Goal: Task Accomplishment & Management: Manage account settings

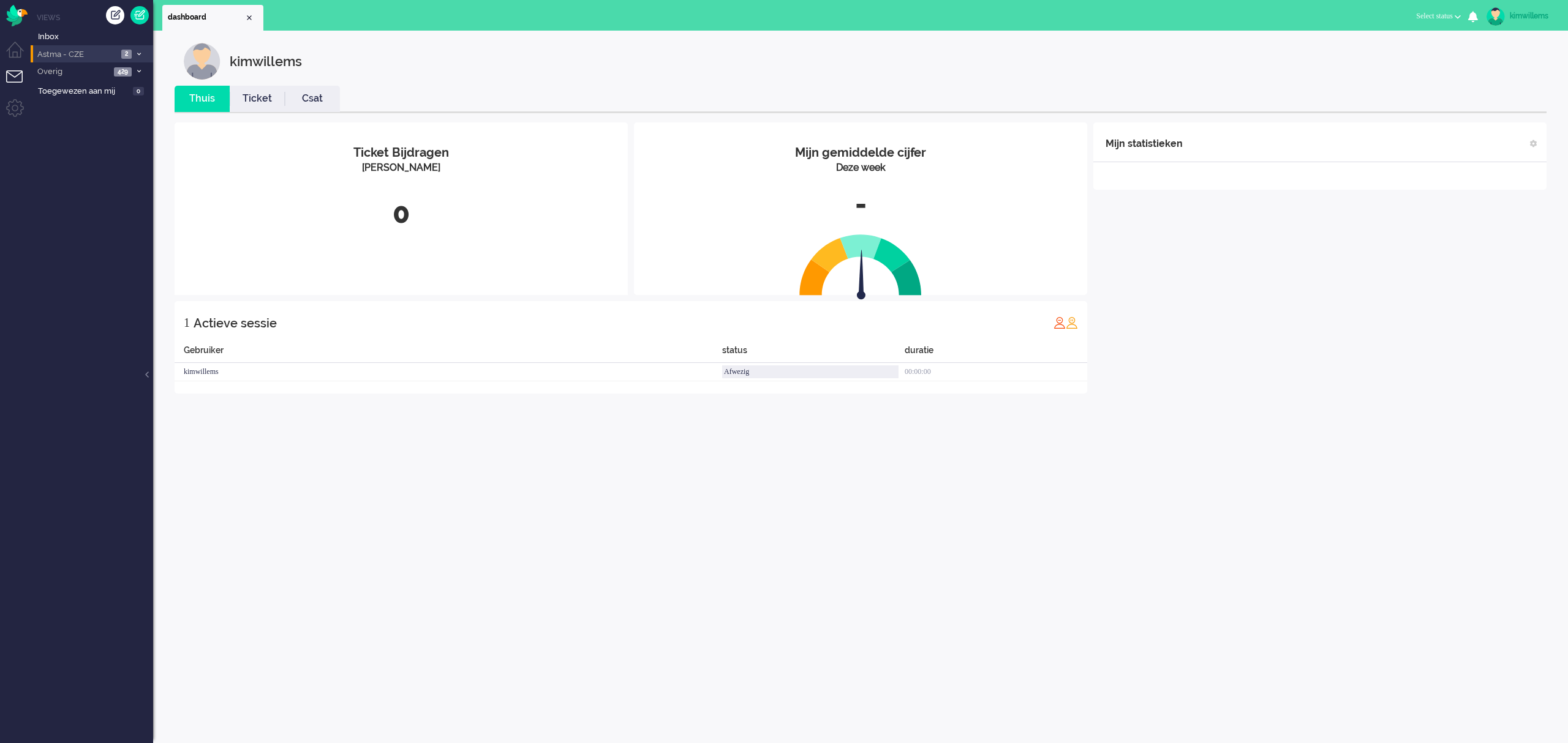
click at [94, 57] on span "Astma - CZE" at bounding box center [77, 54] width 82 height 12
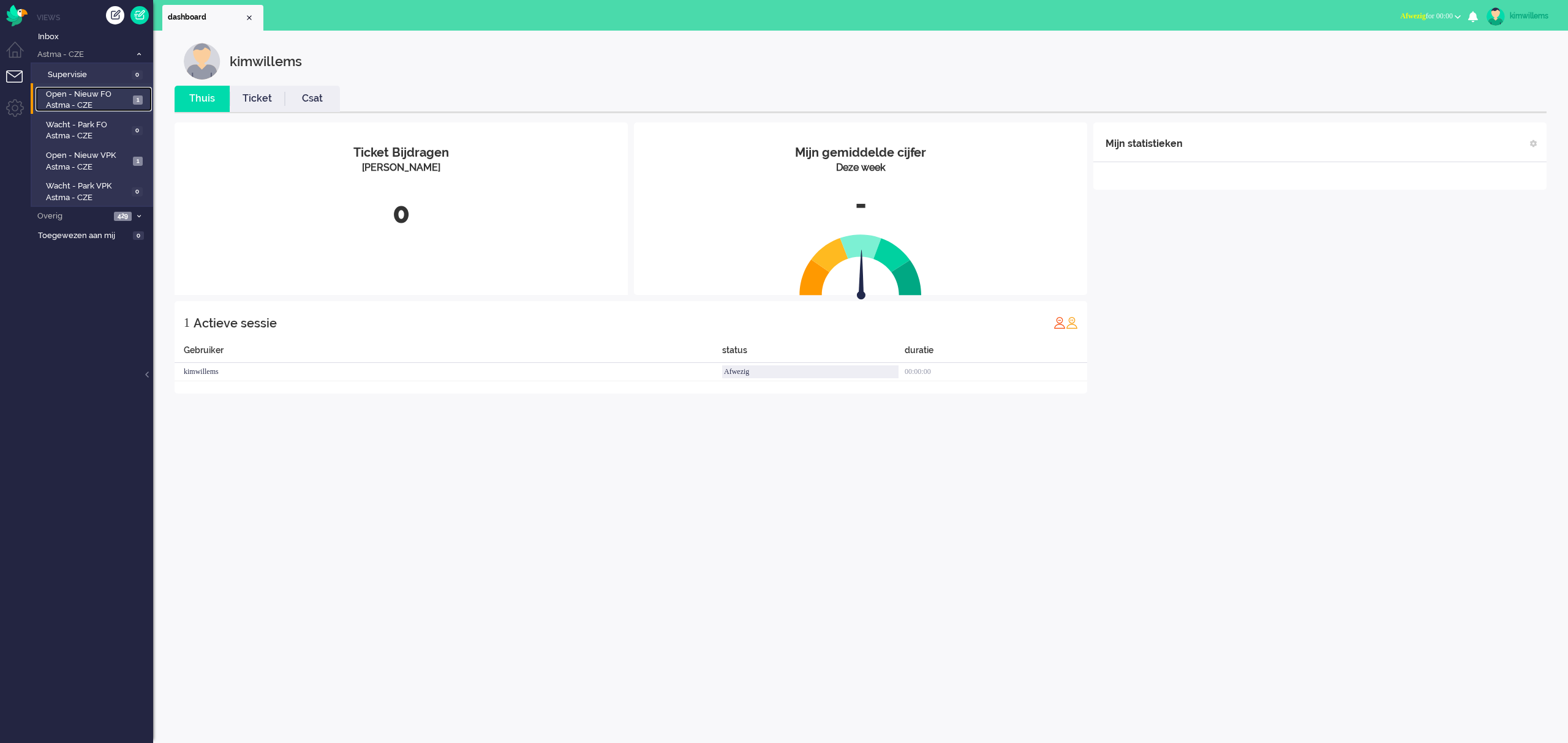
click at [105, 101] on span "Open - Nieuw FO Astma - CZE" at bounding box center [87, 99] width 84 height 22
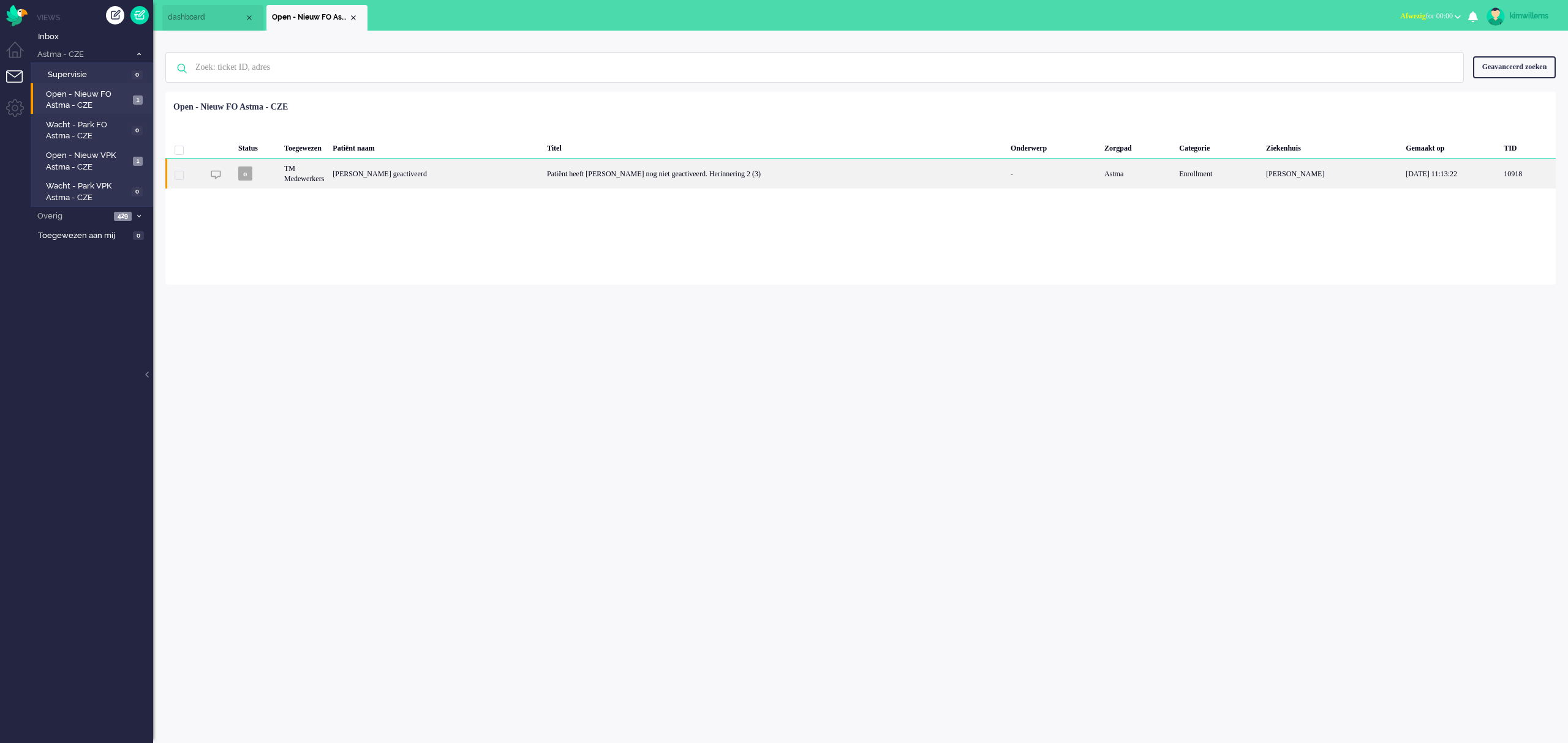
click at [471, 173] on div "[PERSON_NAME] geactiveerd" at bounding box center [435, 173] width 215 height 30
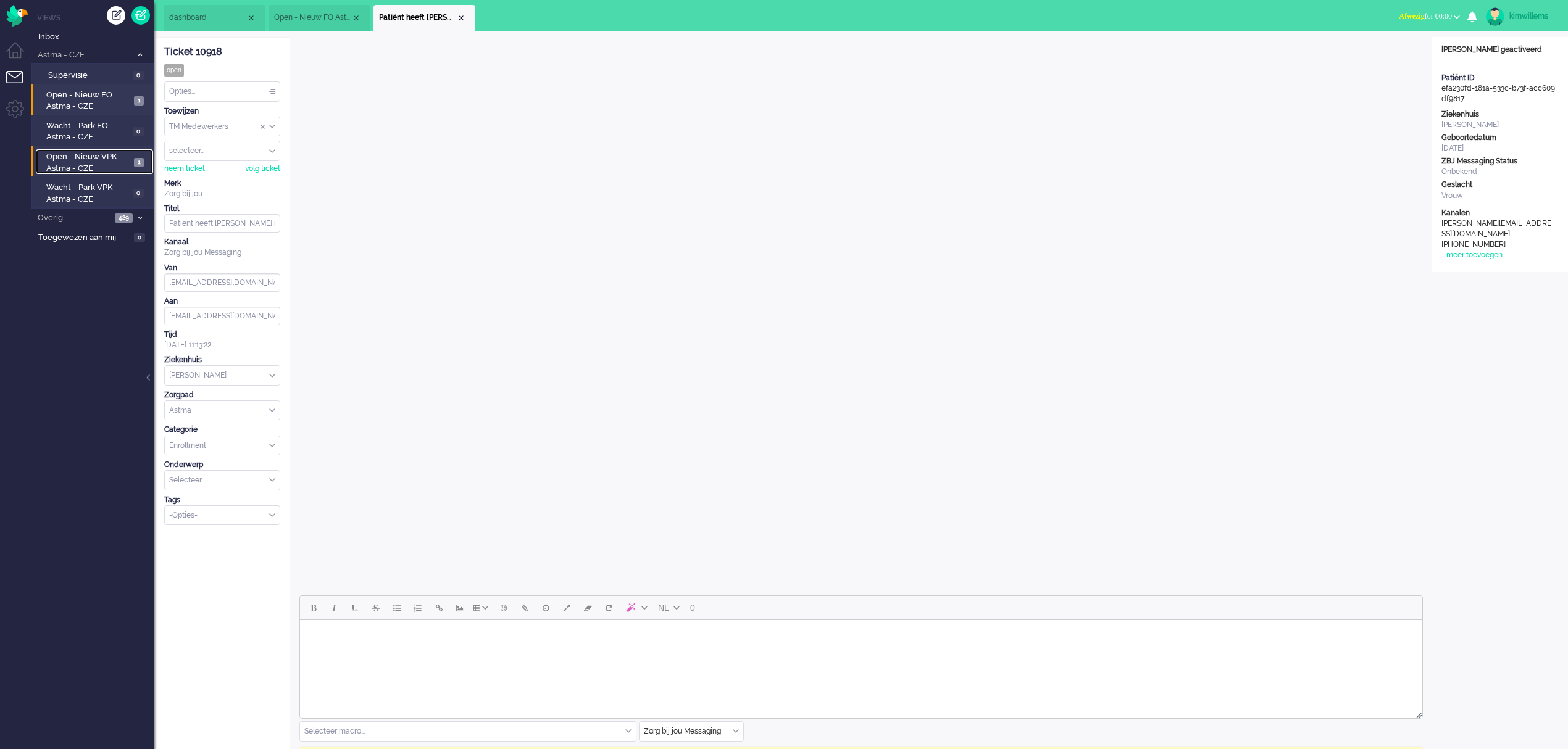
click at [72, 160] on span "Open - Nieuw VPK Astma - CZE" at bounding box center [88, 162] width 84 height 23
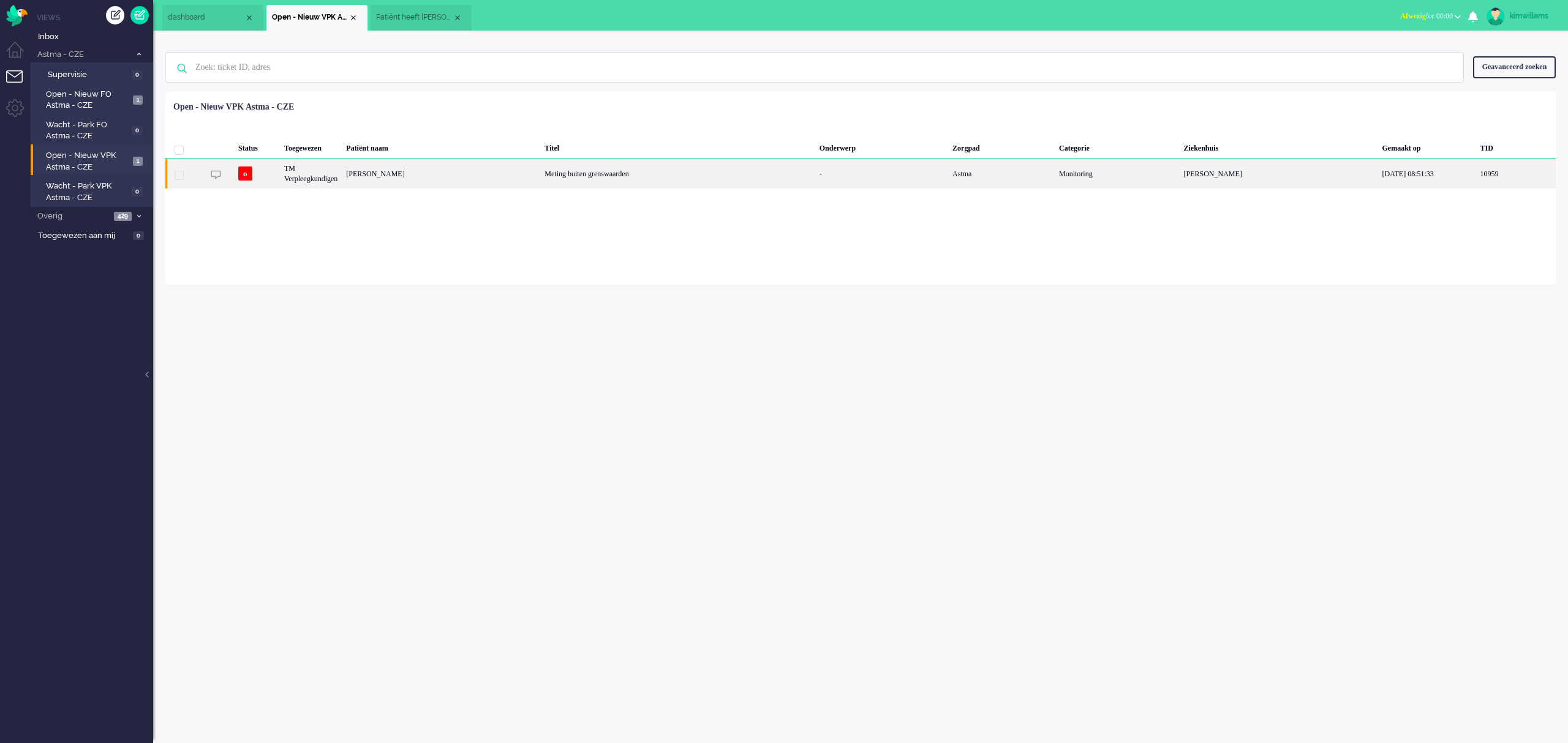
click at [616, 177] on div "Meting buiten grenswaarden" at bounding box center [677, 173] width 274 height 30
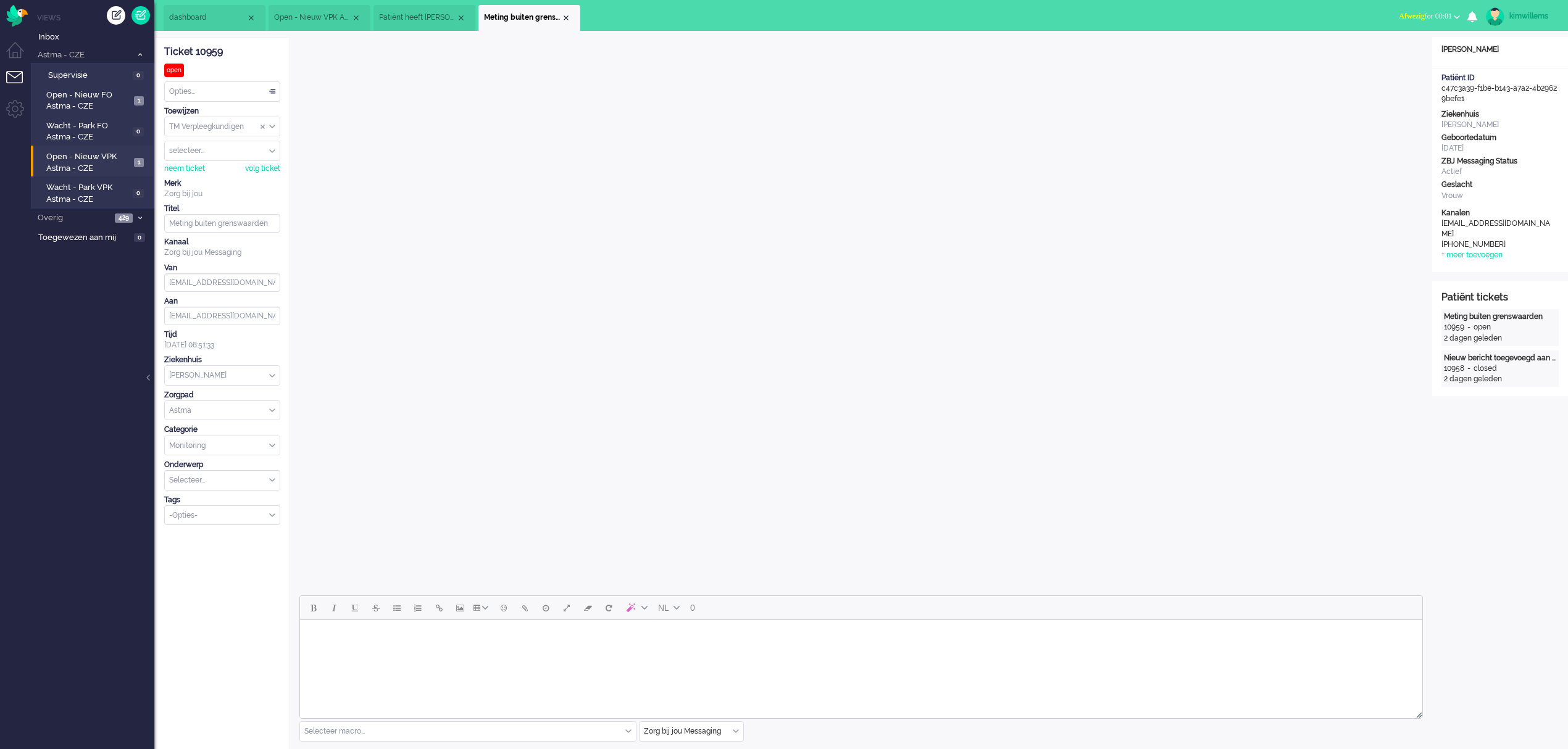
click at [1522, 11] on div "kimwillems" at bounding box center [1532, 16] width 46 height 13
click at [1469, 81] on link "Instellingen" at bounding box center [1515, 83] width 92 height 13
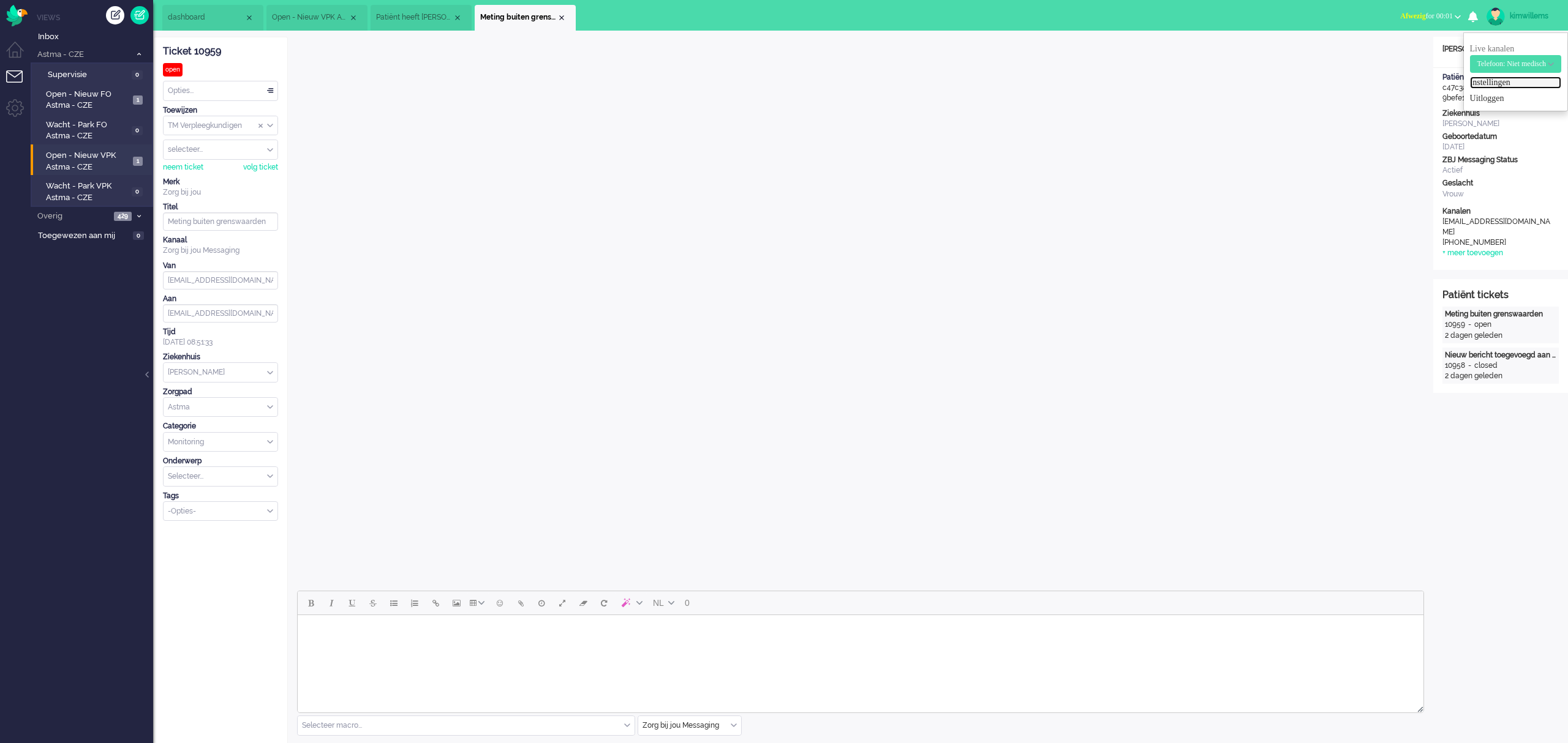
select select "browser"
select select "nl"
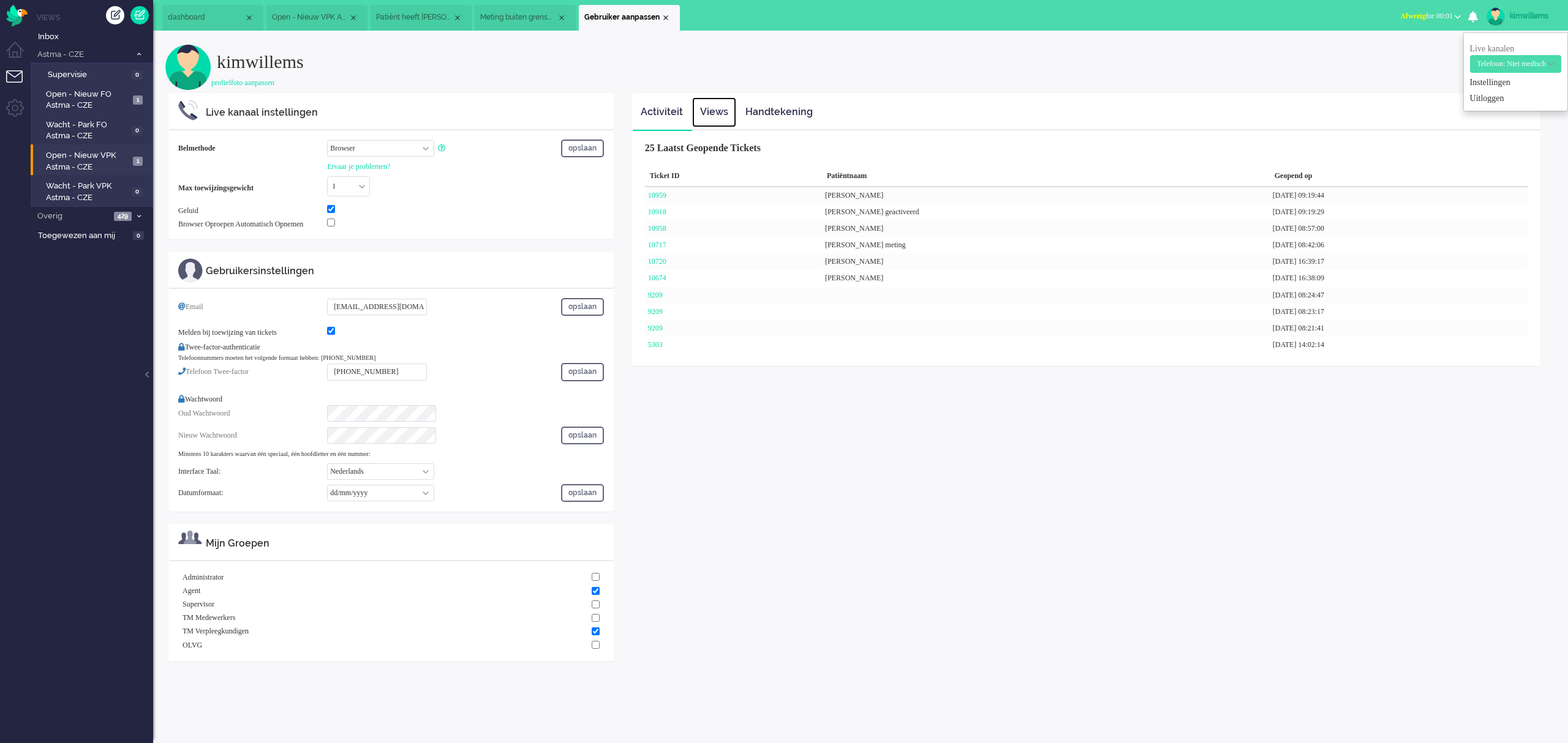
click at [706, 116] on link "Views" at bounding box center [713, 112] width 44 height 30
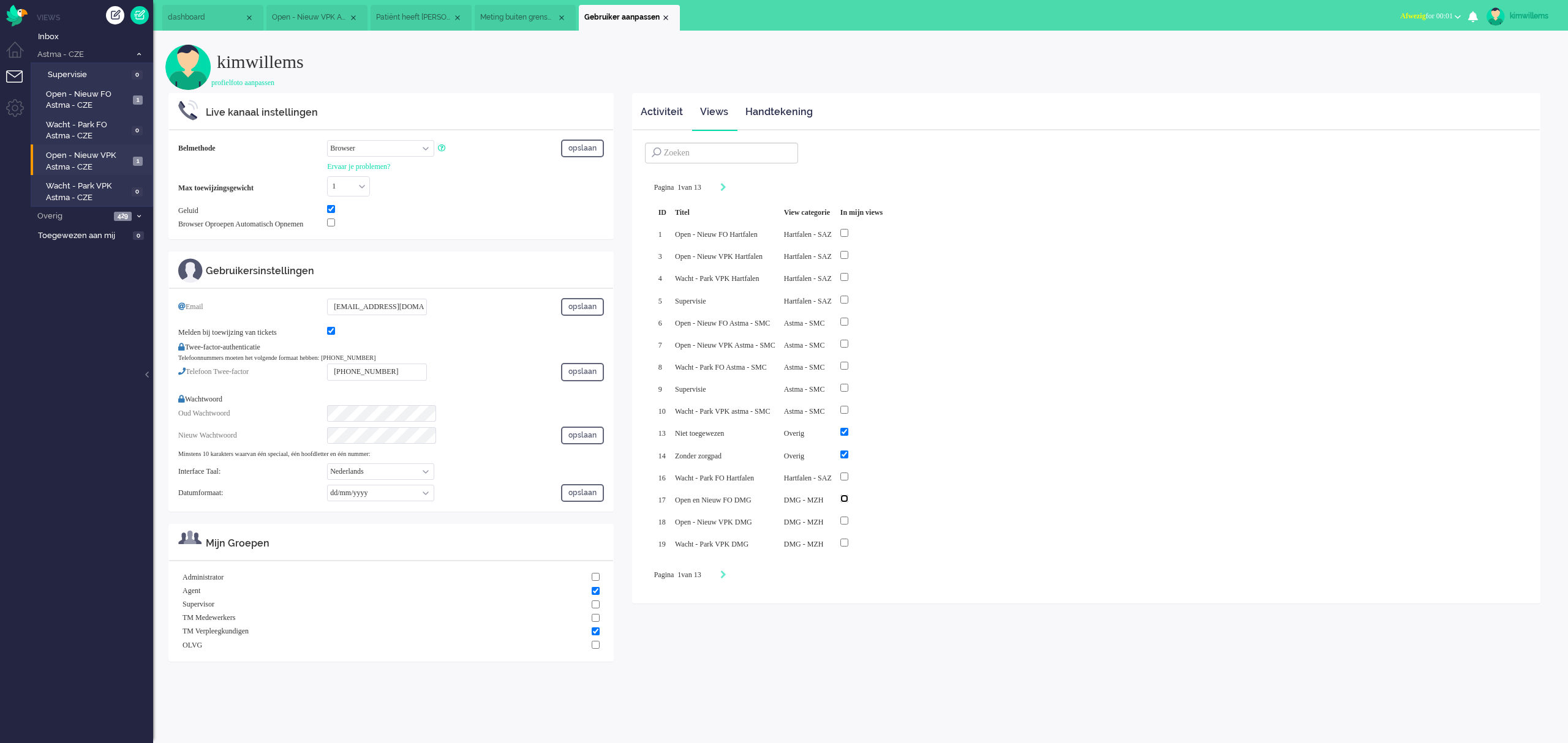
click at [848, 500] on input "checkbox" at bounding box center [844, 498] width 8 height 8
checkbox input "true"
click at [848, 522] on input "checkbox" at bounding box center [844, 521] width 8 height 8
checkbox input "true"
click at [22, 20] on img "Omnidesk" at bounding box center [17, 16] width 21 height 21
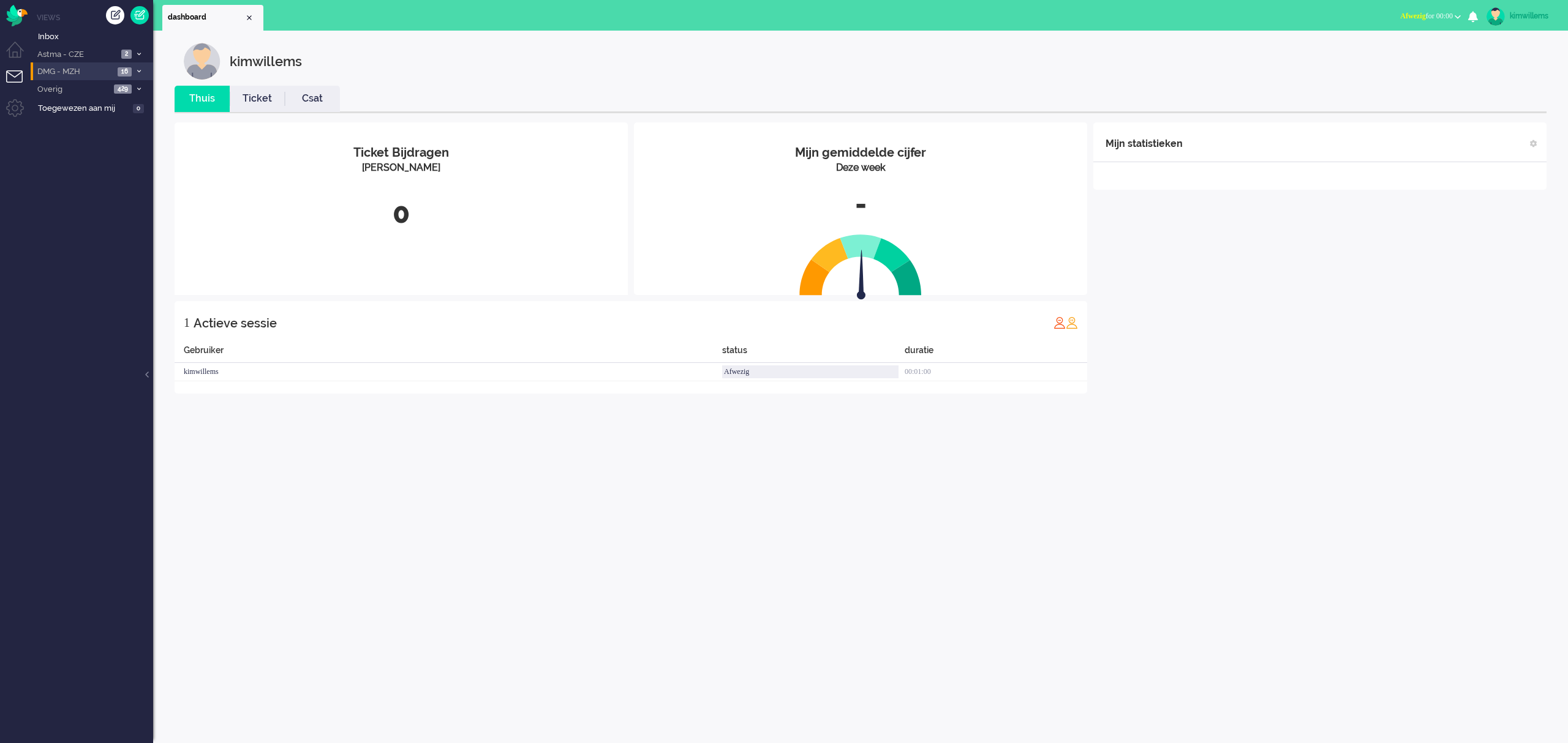
click at [128, 74] on span "16" at bounding box center [124, 71] width 14 height 9
click at [88, 97] on span "Open en Nieuw FO DMG" at bounding box center [86, 98] width 80 height 22
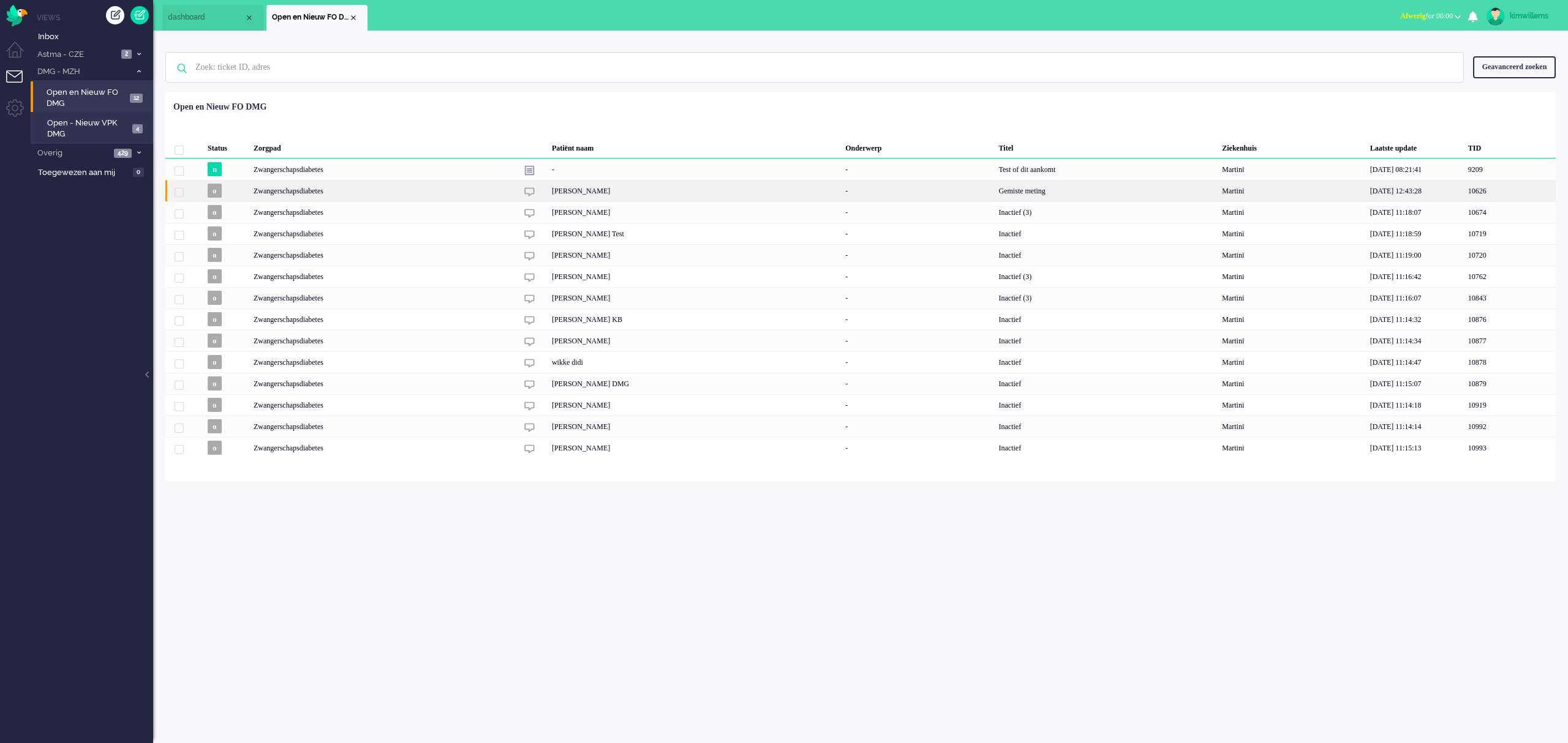
click at [586, 186] on div "[PERSON_NAME]" at bounding box center [695, 190] width 293 height 21
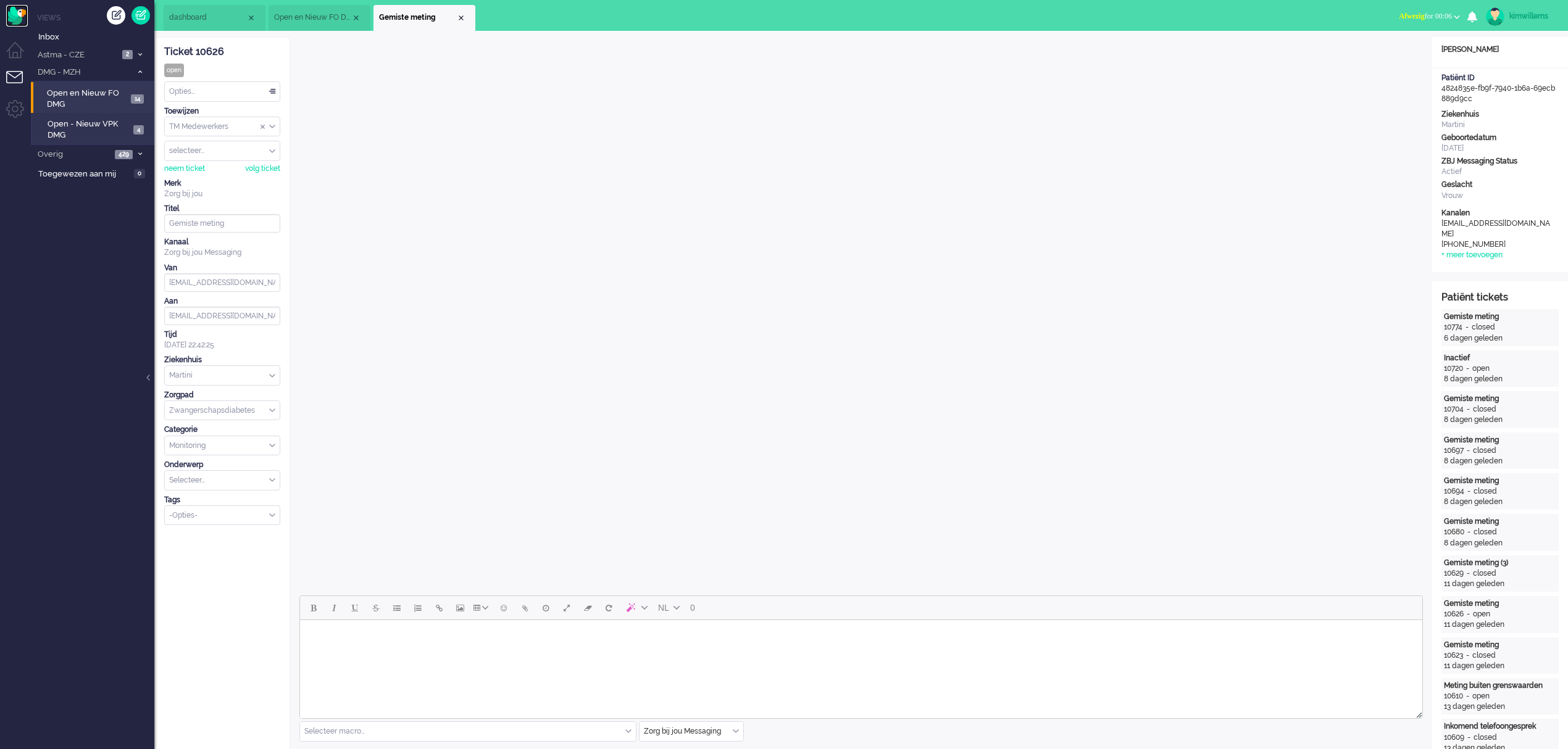
click at [16, 13] on img "Omnidesk" at bounding box center [17, 16] width 22 height 22
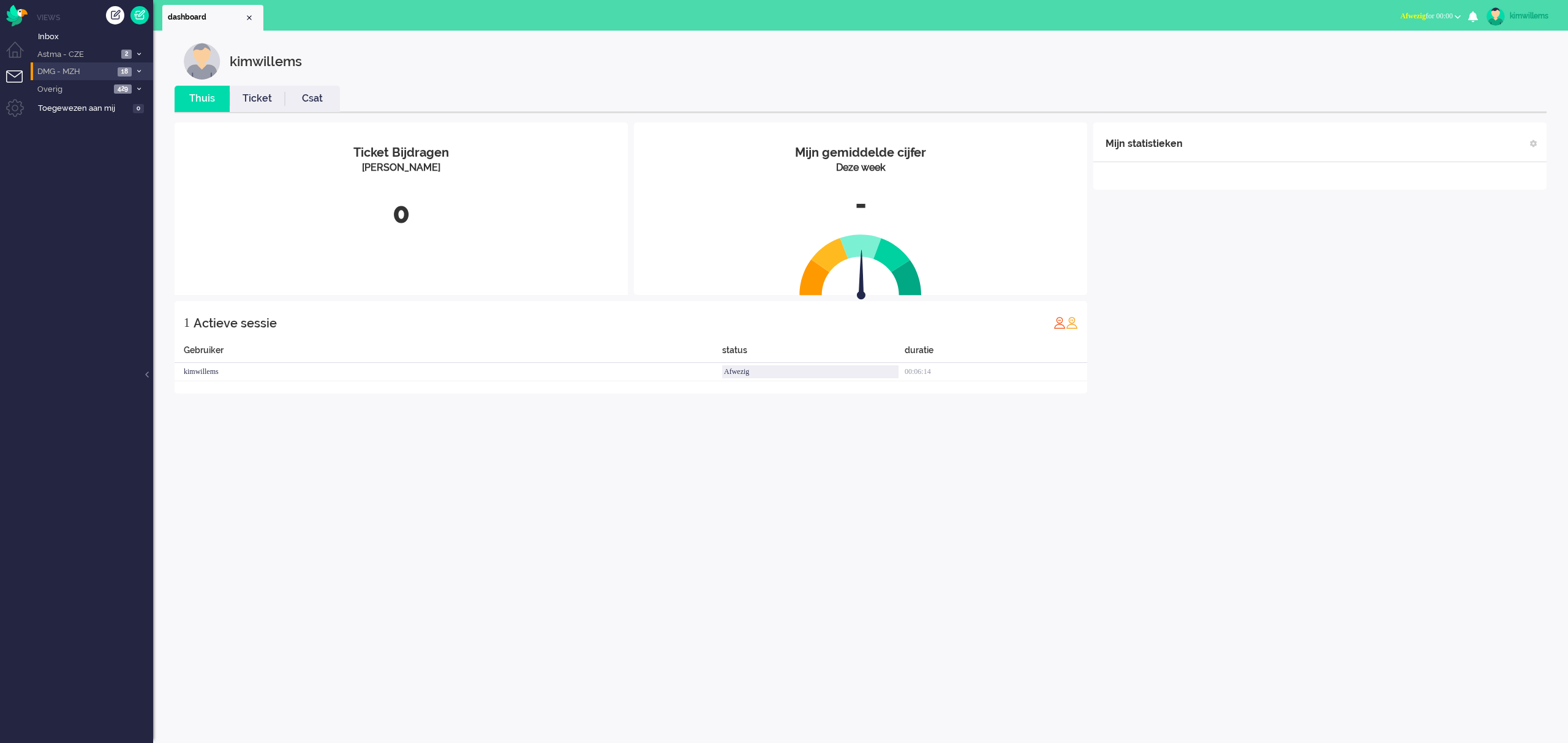
click at [66, 71] on span "DMG - MZH" at bounding box center [75, 72] width 79 height 12
click at [85, 97] on span "Open en Nieuw FO DMG" at bounding box center [86, 98] width 80 height 22
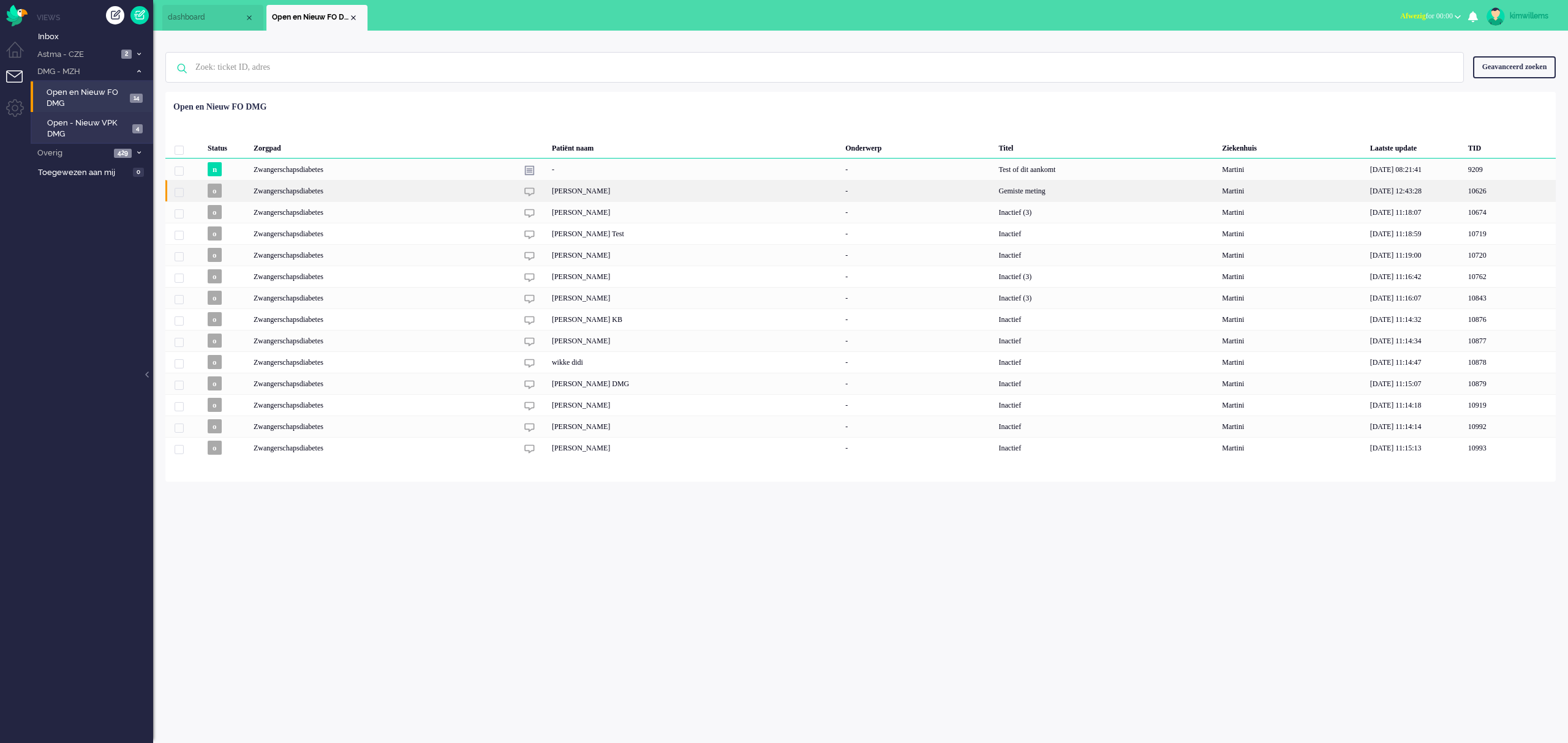
click at [566, 189] on div "[PERSON_NAME]" at bounding box center [695, 190] width 293 height 21
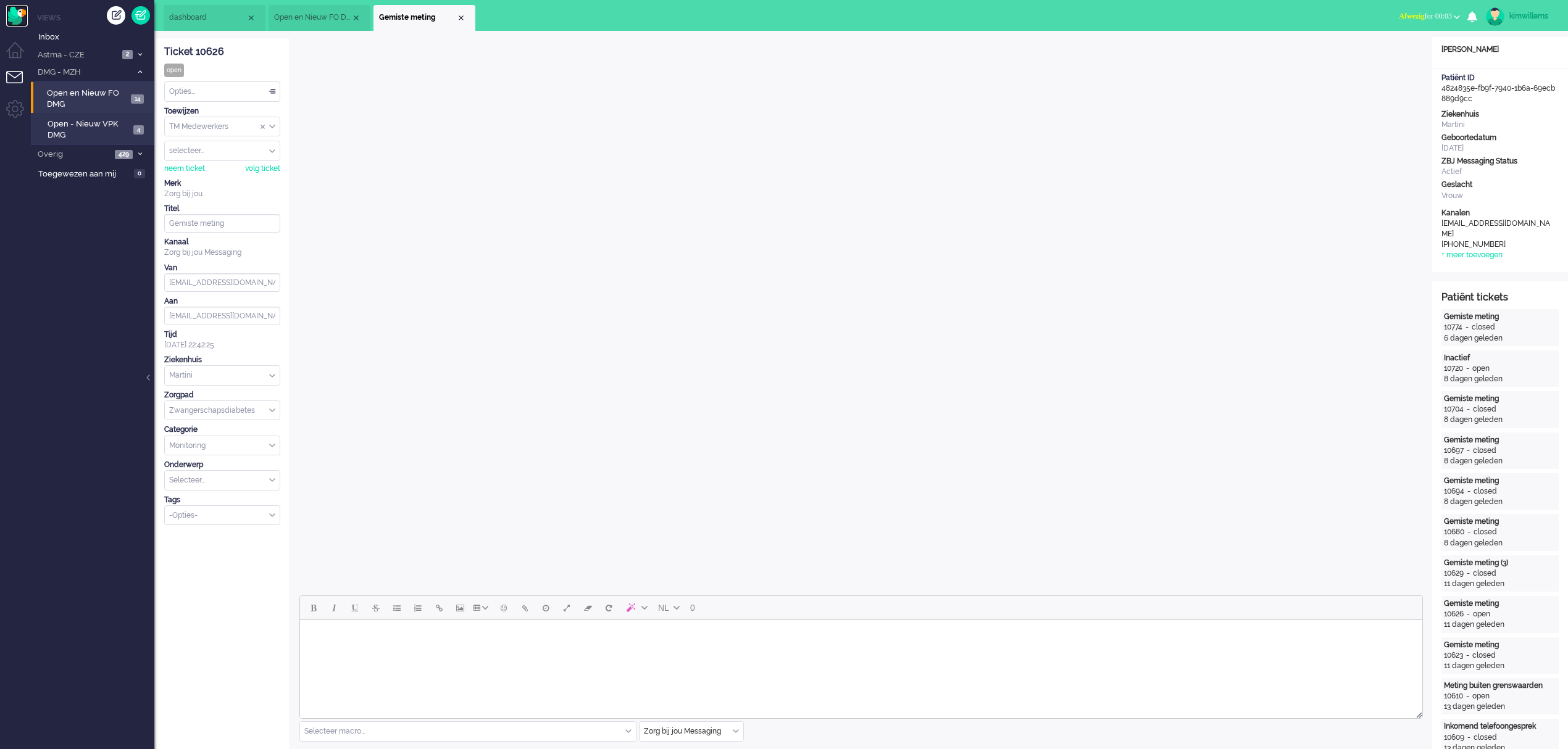
click at [24, 19] on img "Omnidesk" at bounding box center [17, 16] width 22 height 22
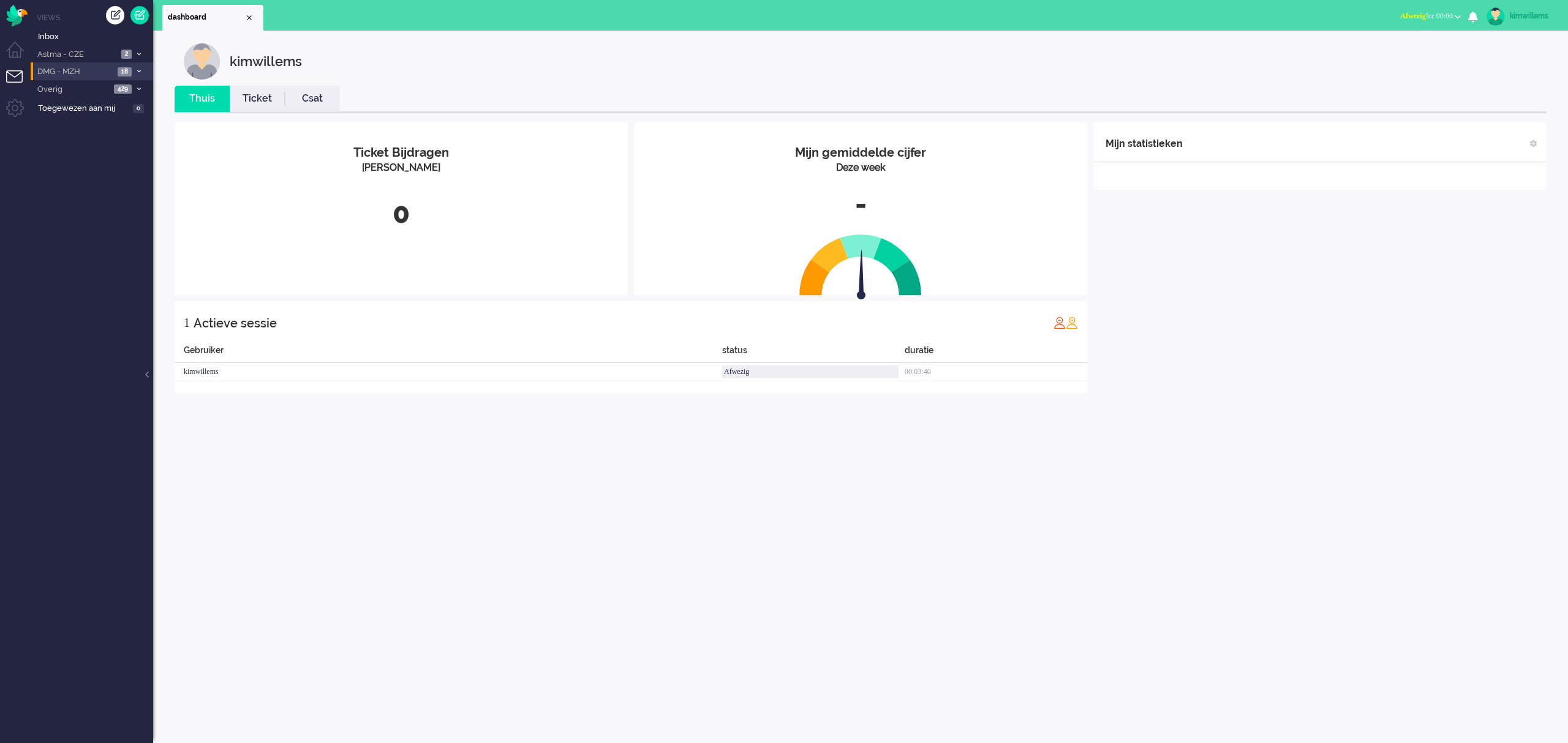
click at [77, 72] on span "DMG - MZH" at bounding box center [75, 72] width 79 height 12
click at [90, 87] on span "Open en Nieuw FO DMG" at bounding box center [86, 98] width 80 height 22
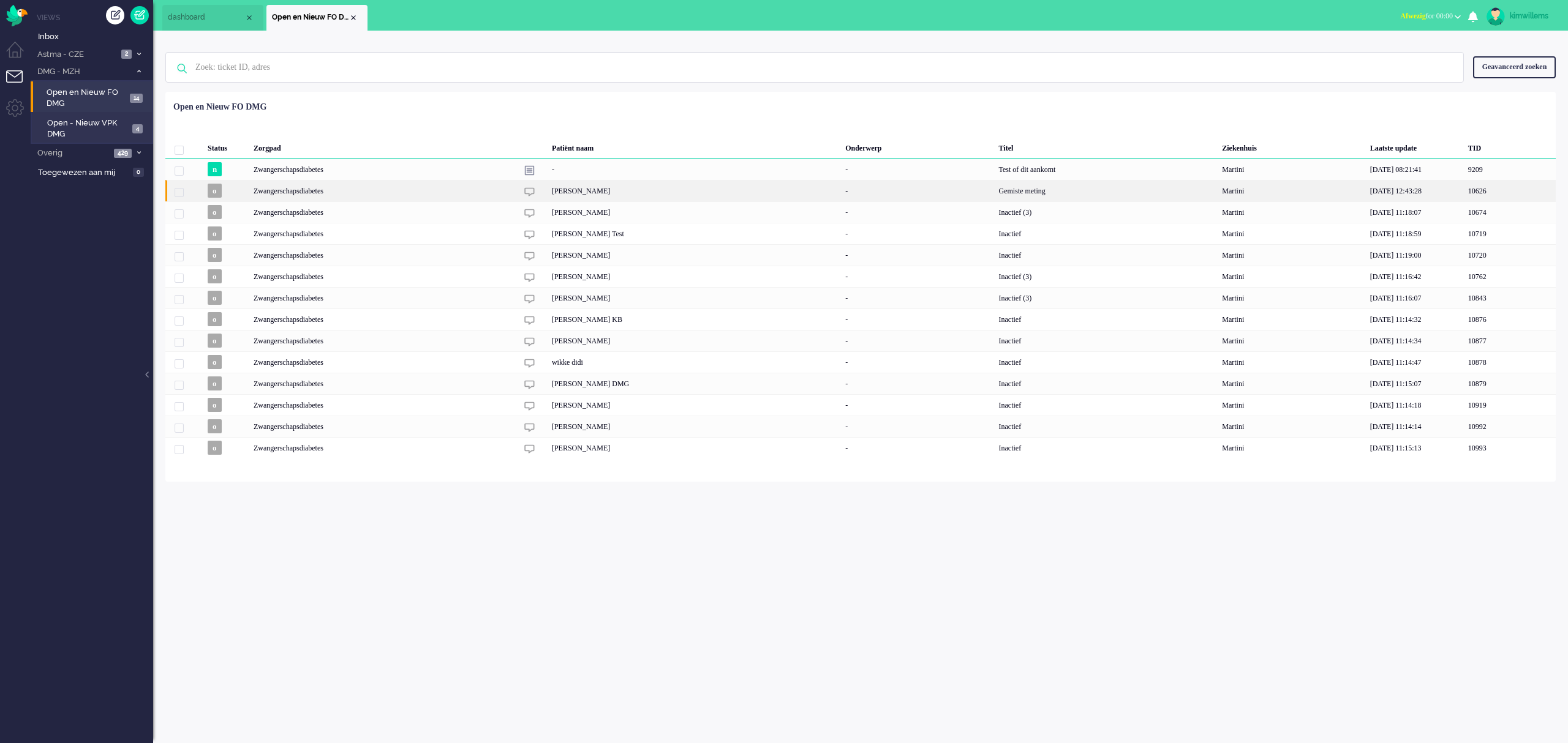
click at [778, 186] on div "[PERSON_NAME]" at bounding box center [695, 190] width 293 height 21
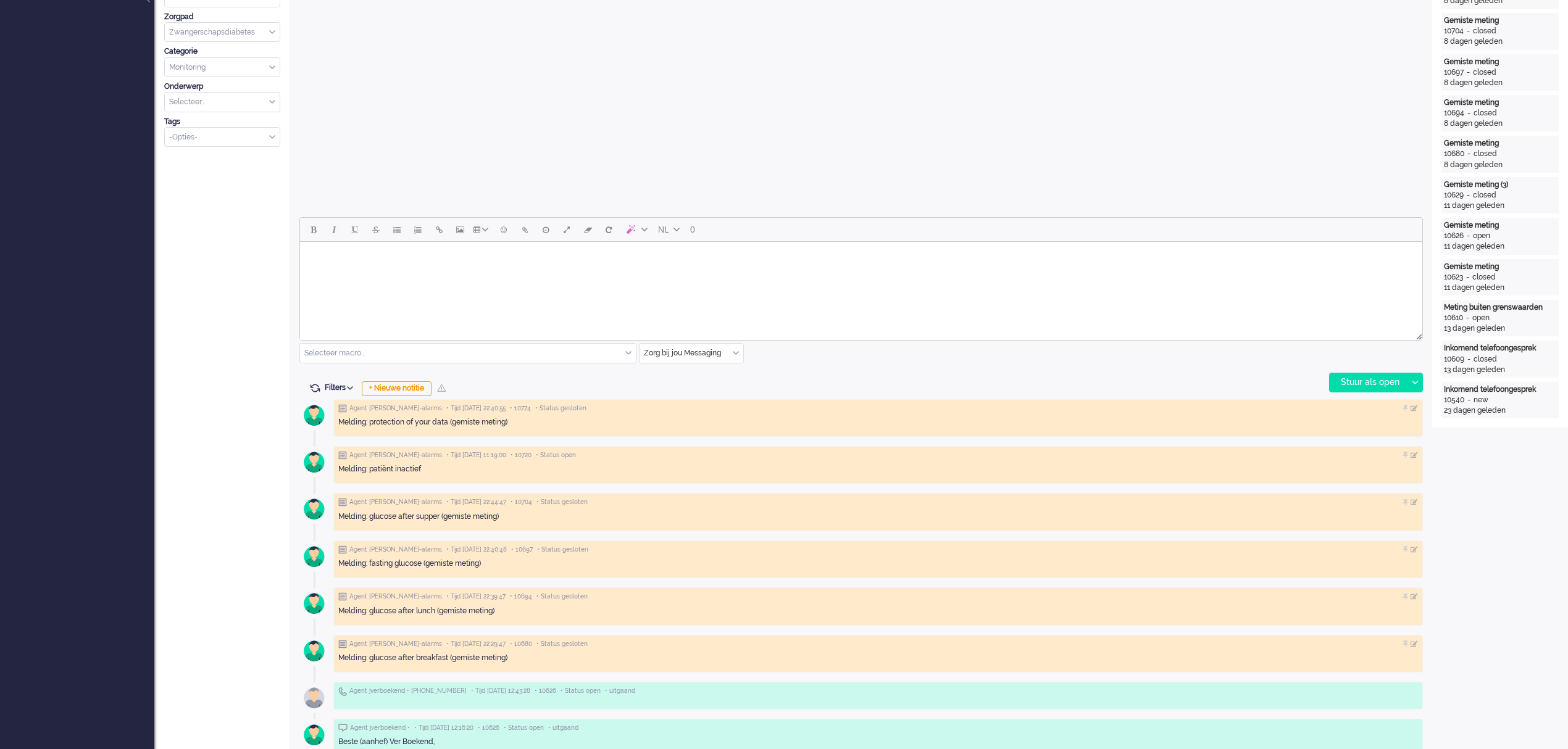
scroll to position [493, 0]
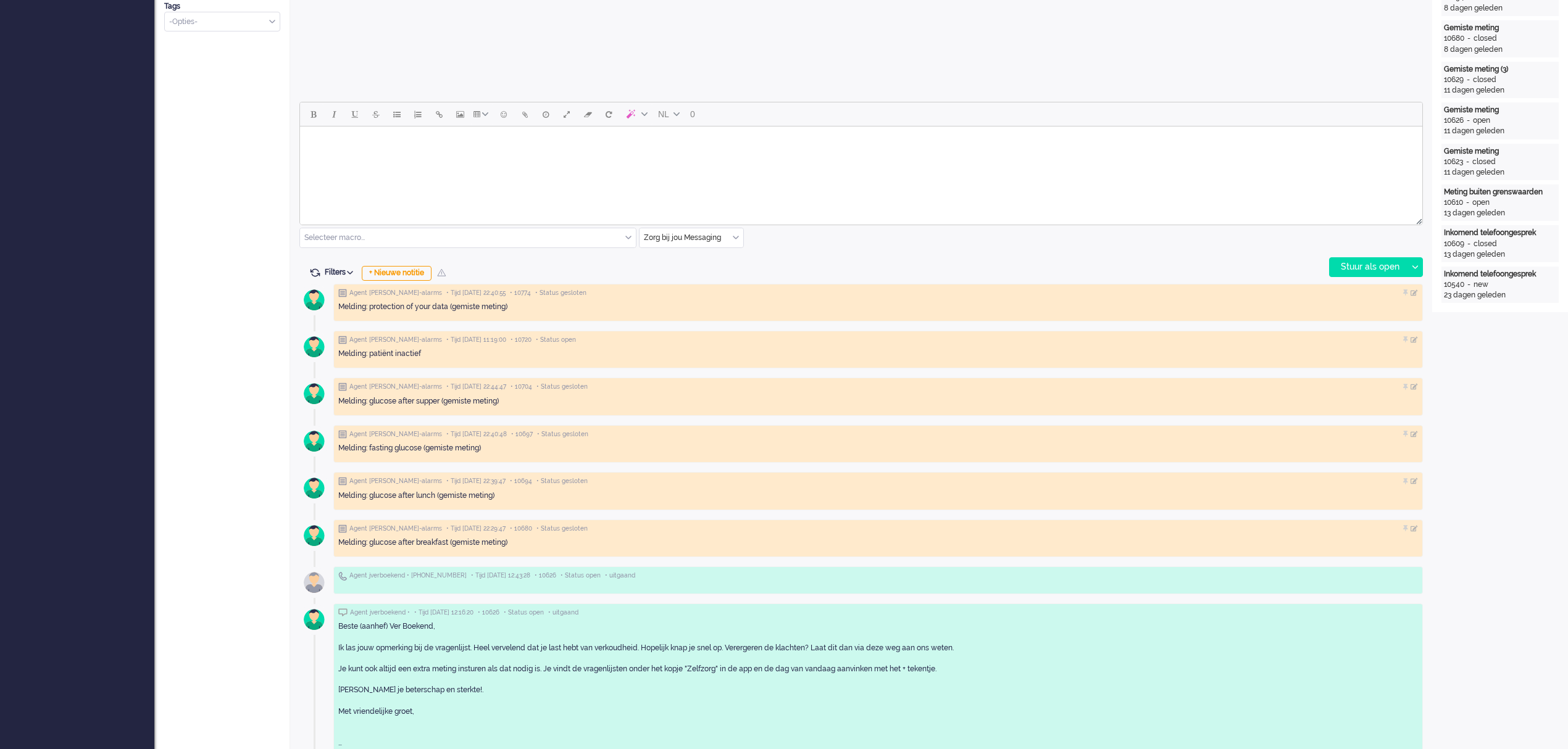
click at [379, 158] on html at bounding box center [861, 142] width 1122 height 31
click at [681, 238] on input "text" at bounding box center [691, 238] width 104 height 20
click at [792, 261] on div "NL 14 Selecteer macro... Beleid na supervisie Coaching - vergeten meting Contac…" at bounding box center [861, 189] width 1123 height 175
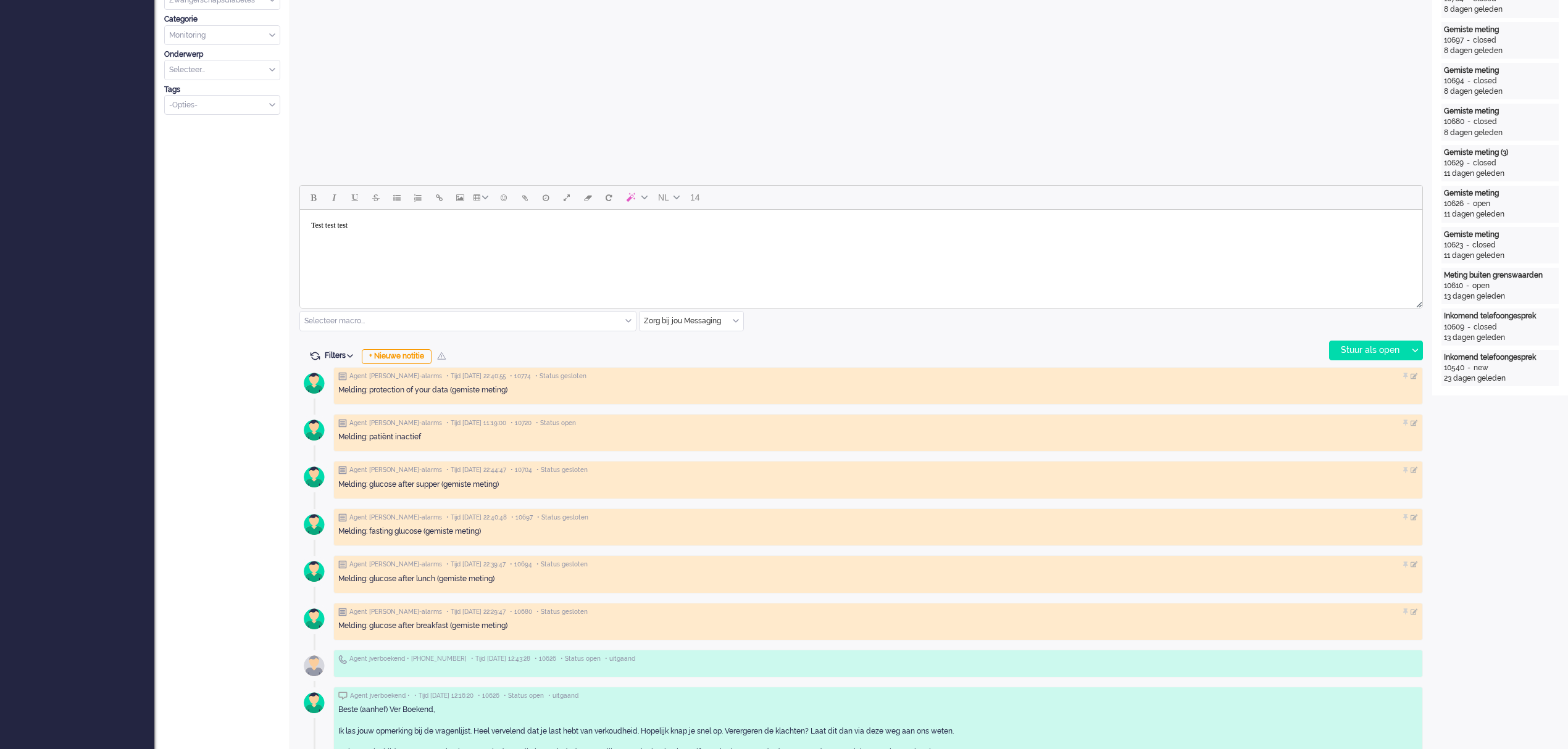
scroll to position [329, 0]
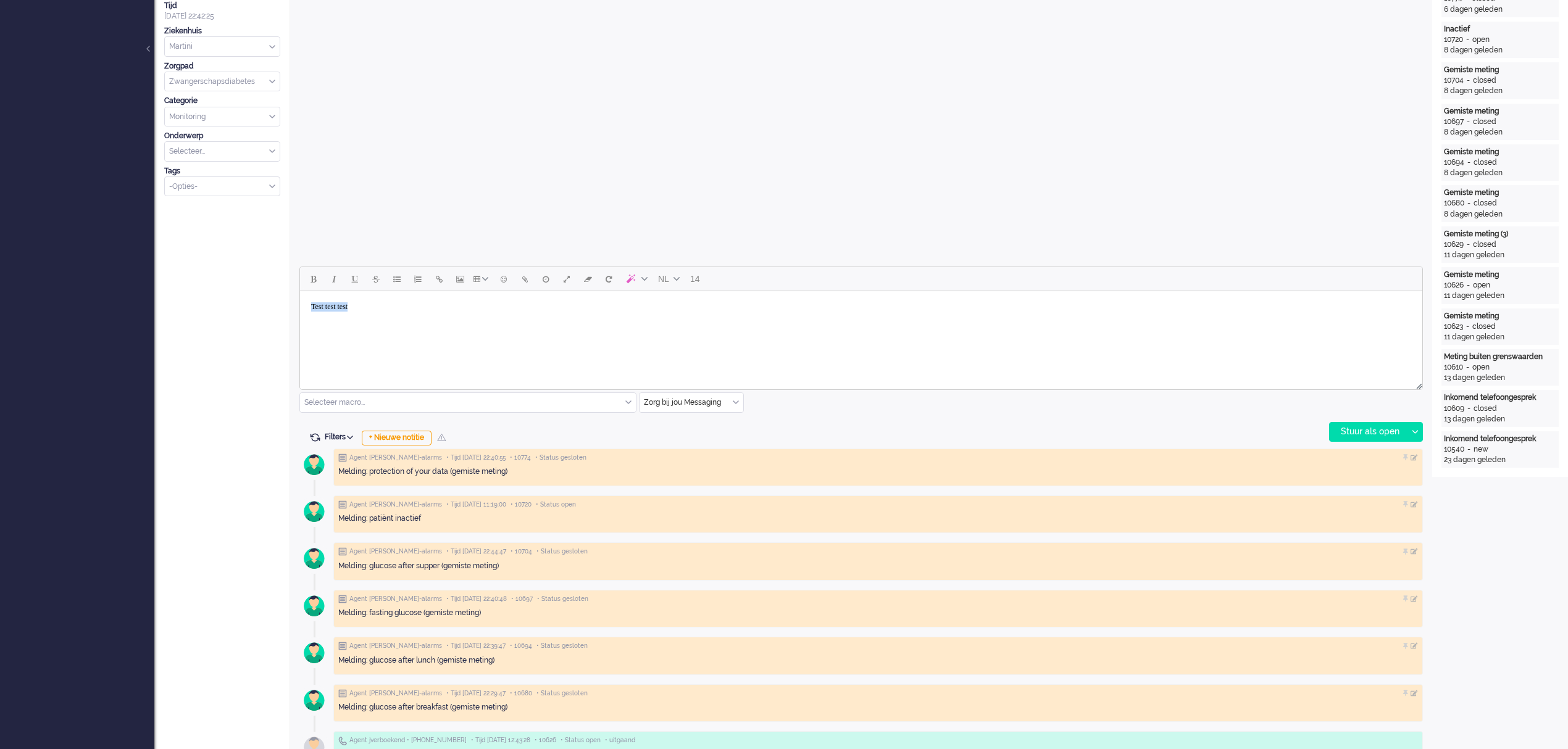
drag, startPoint x: 384, startPoint y: 309, endPoint x: 511, endPoint y: 600, distance: 317.5
click at [300, 309] on html "Test test test" at bounding box center [861, 307] width 1122 height 31
click at [420, 443] on div "+ Nieuwe notitie" at bounding box center [396, 438] width 70 height 15
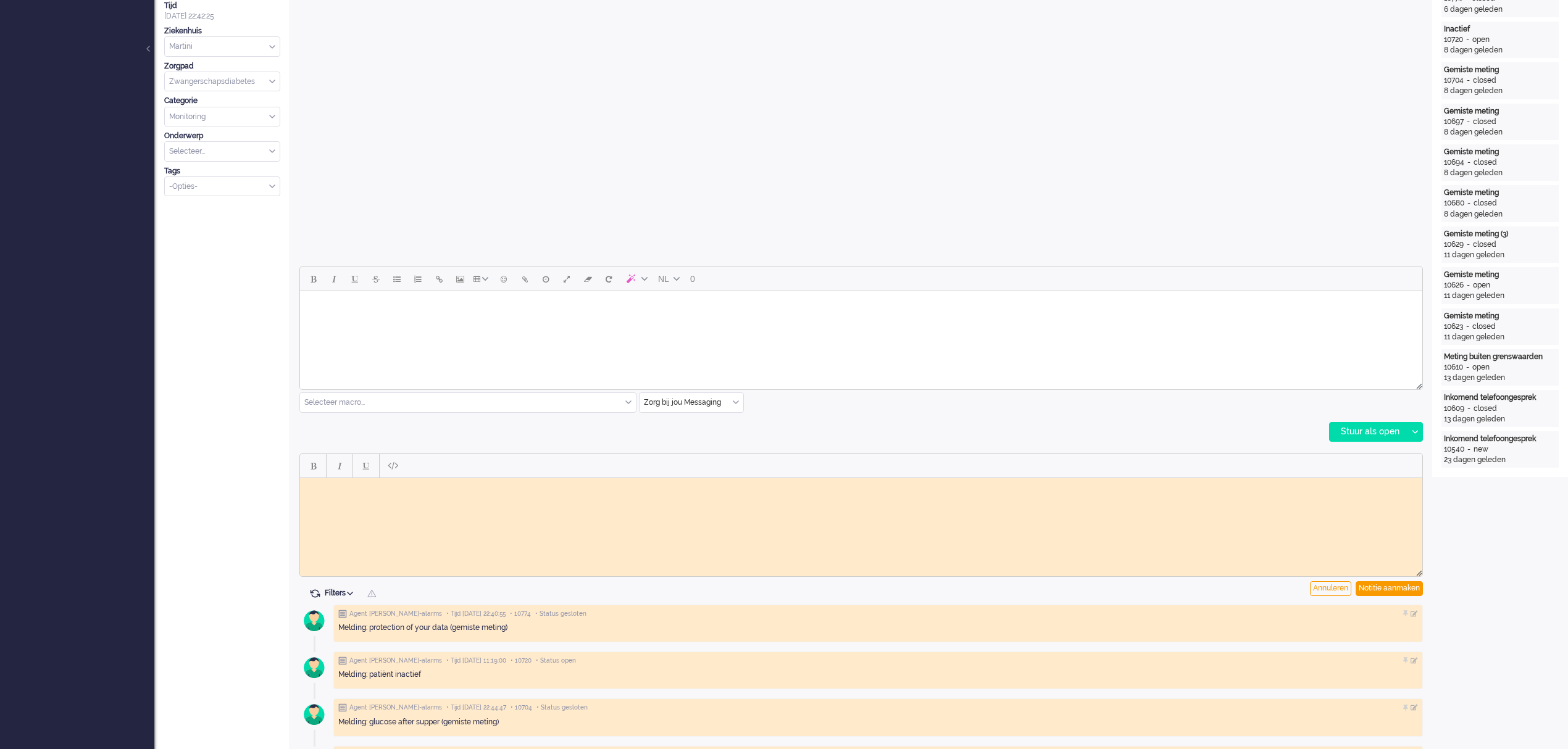
scroll to position [0, 0]
click at [1399, 588] on div "Notitie aanmaken" at bounding box center [1389, 588] width 68 height 15
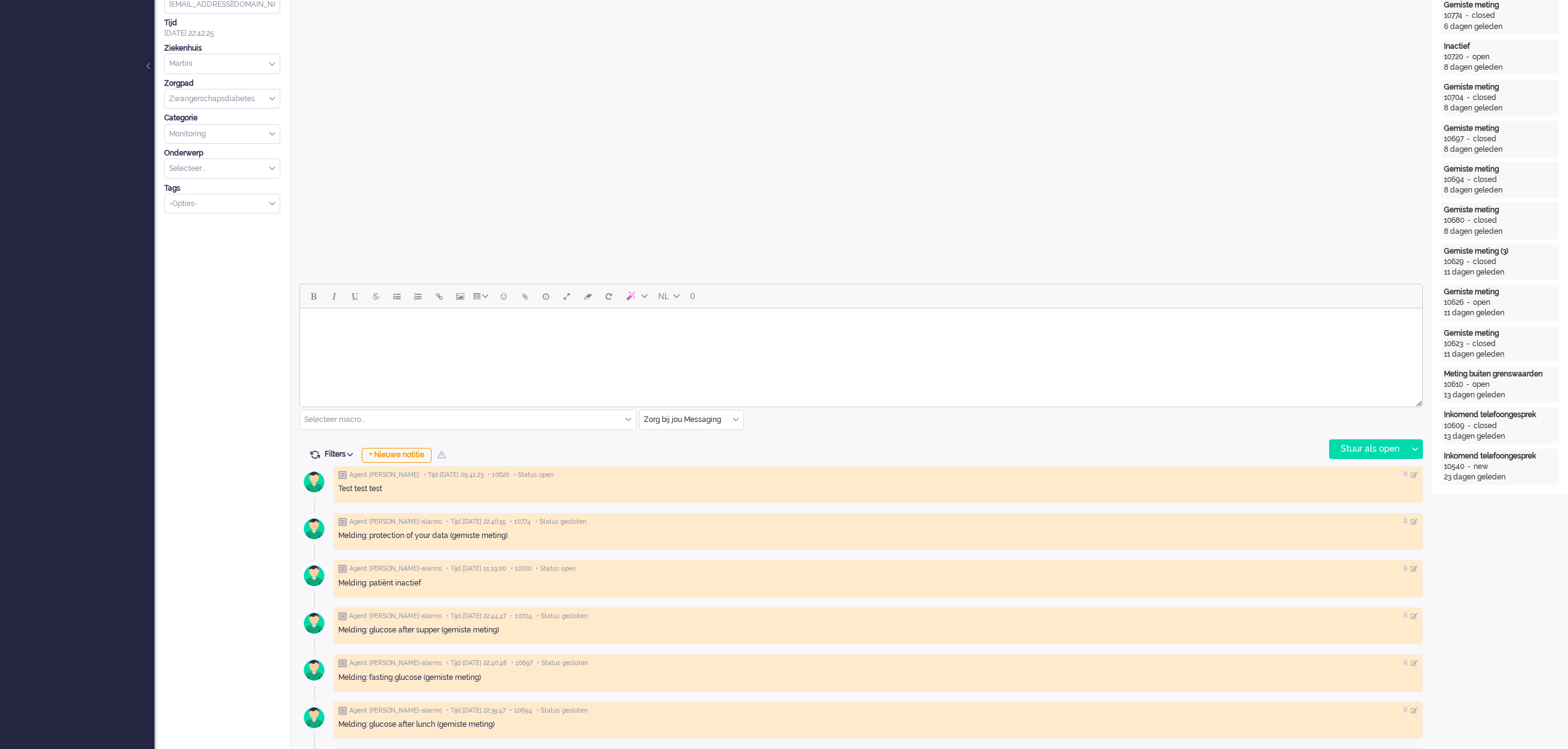
scroll to position [411, 0]
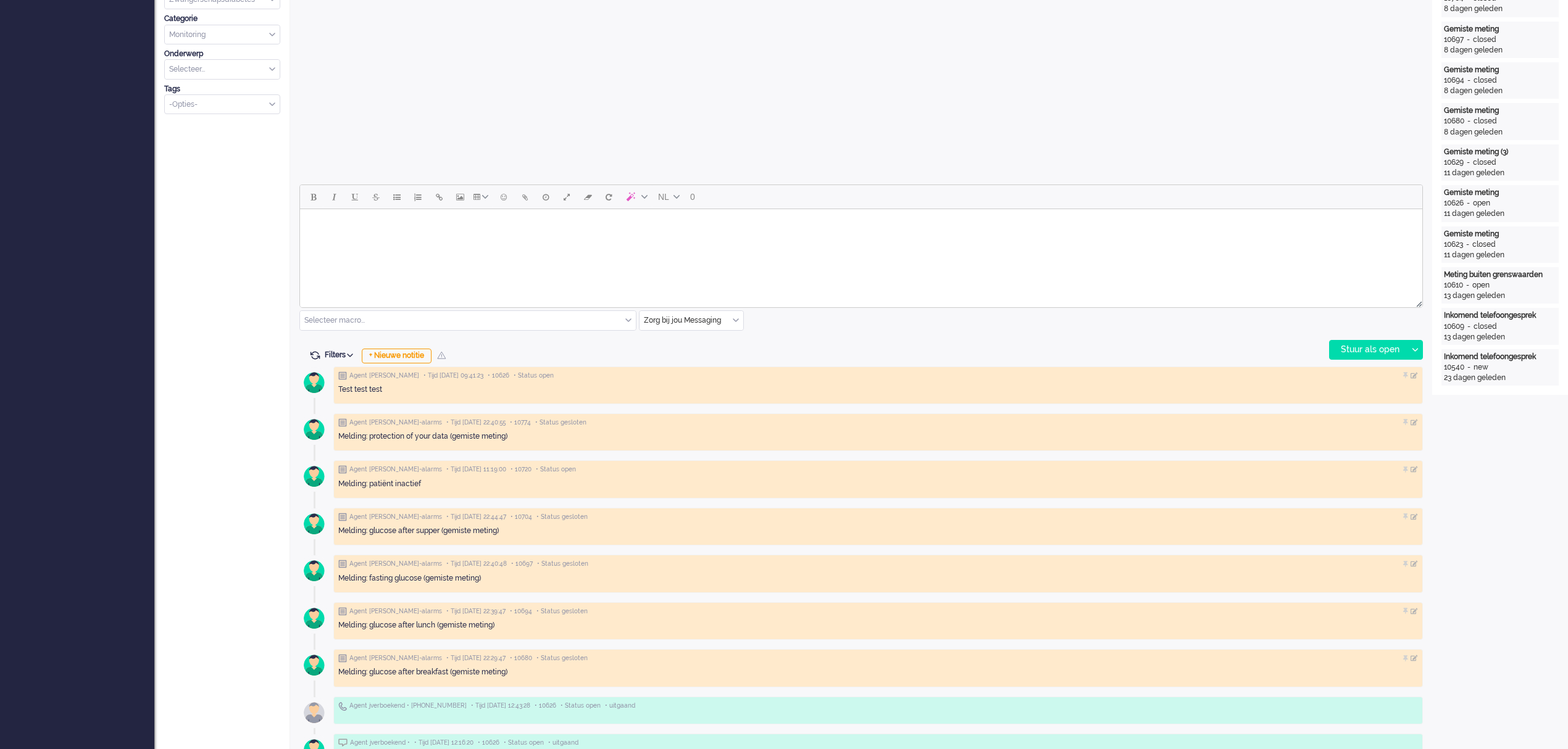
click at [337, 358] on span "Filters" at bounding box center [341, 354] width 32 height 9
click at [609, 343] on div "NL 0 Selecteer macro... Beleid na supervisie Coaching - vergeten meting Contact…" at bounding box center [861, 271] width 1123 height 175
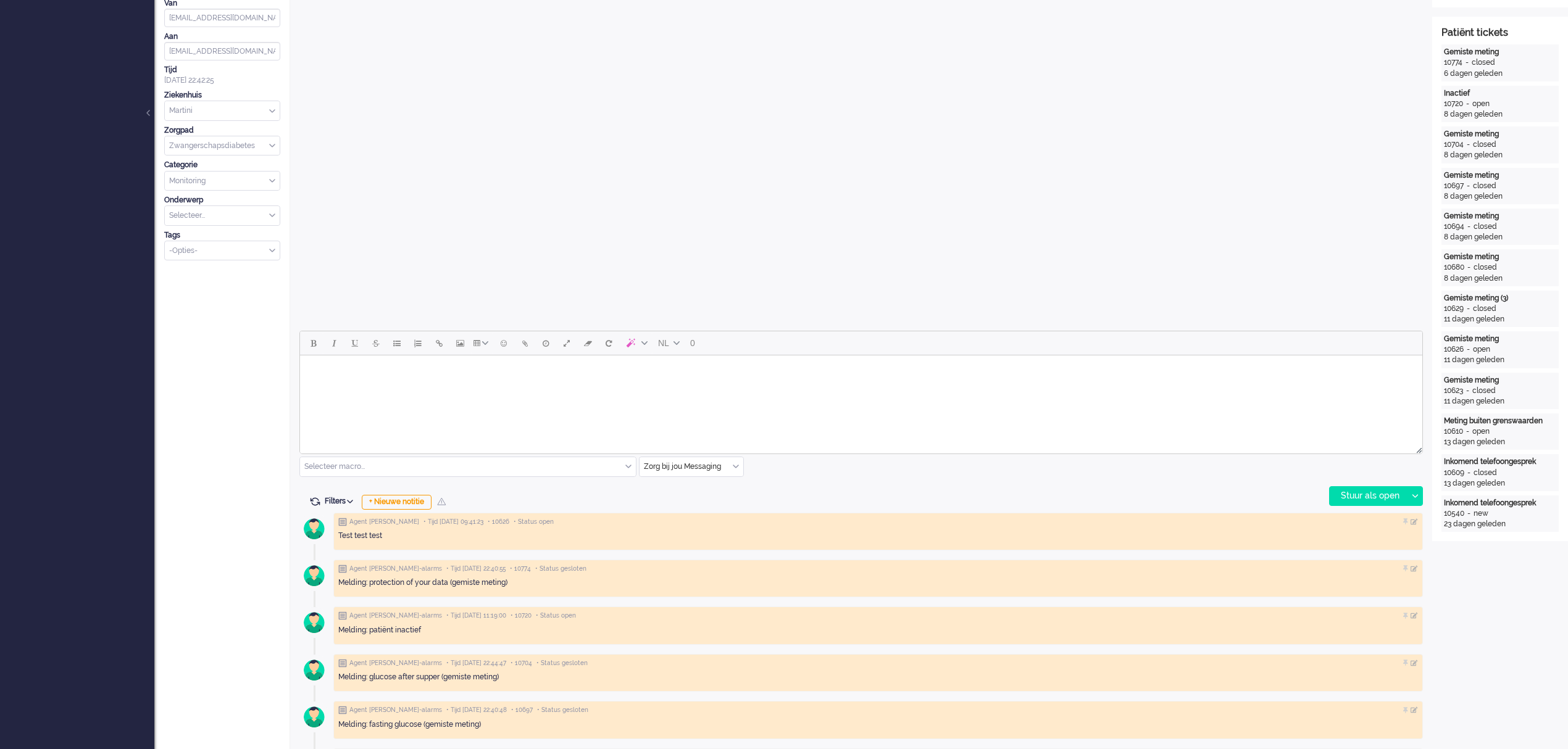
scroll to position [0, 0]
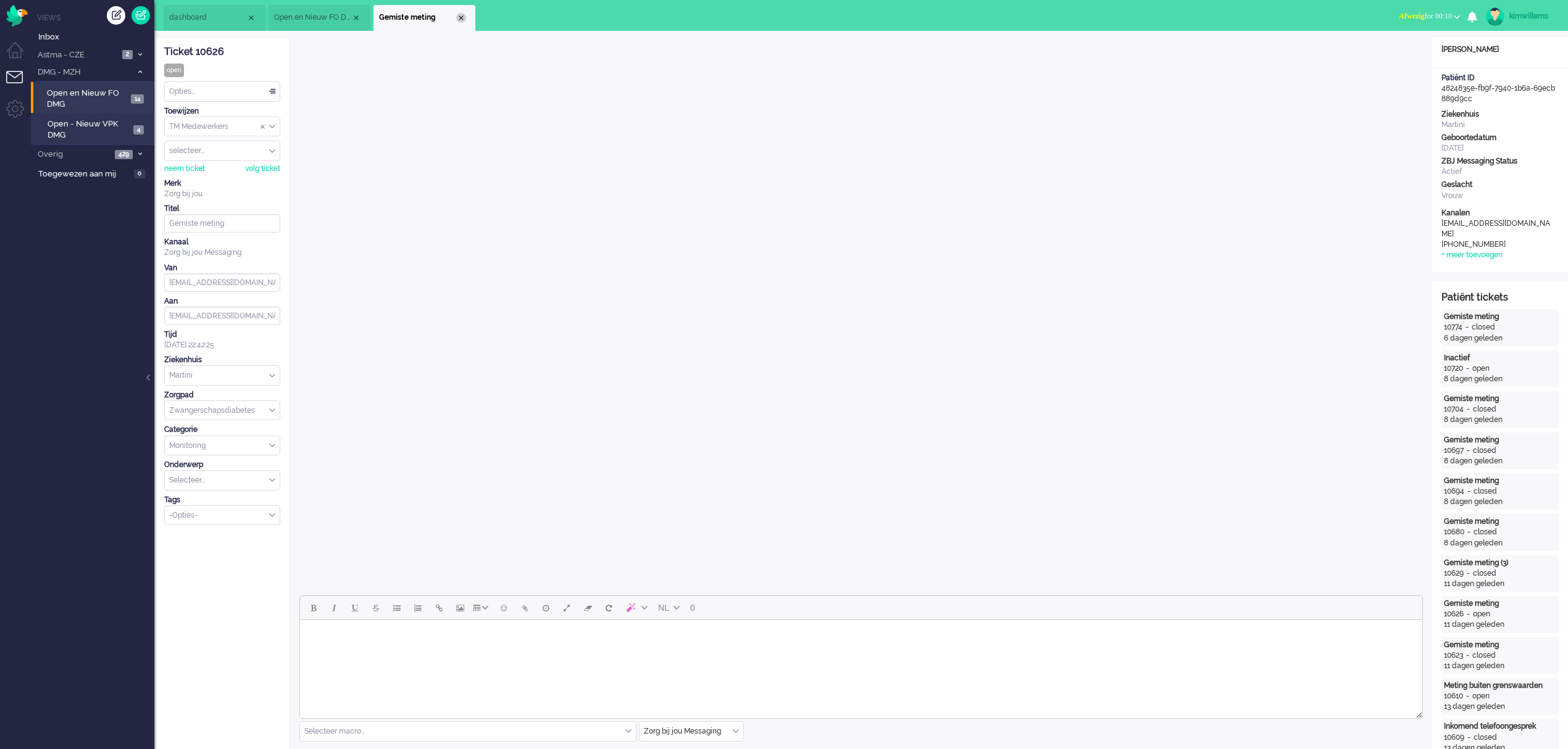
click at [456, 16] on div "Close tab" at bounding box center [461, 18] width 10 height 10
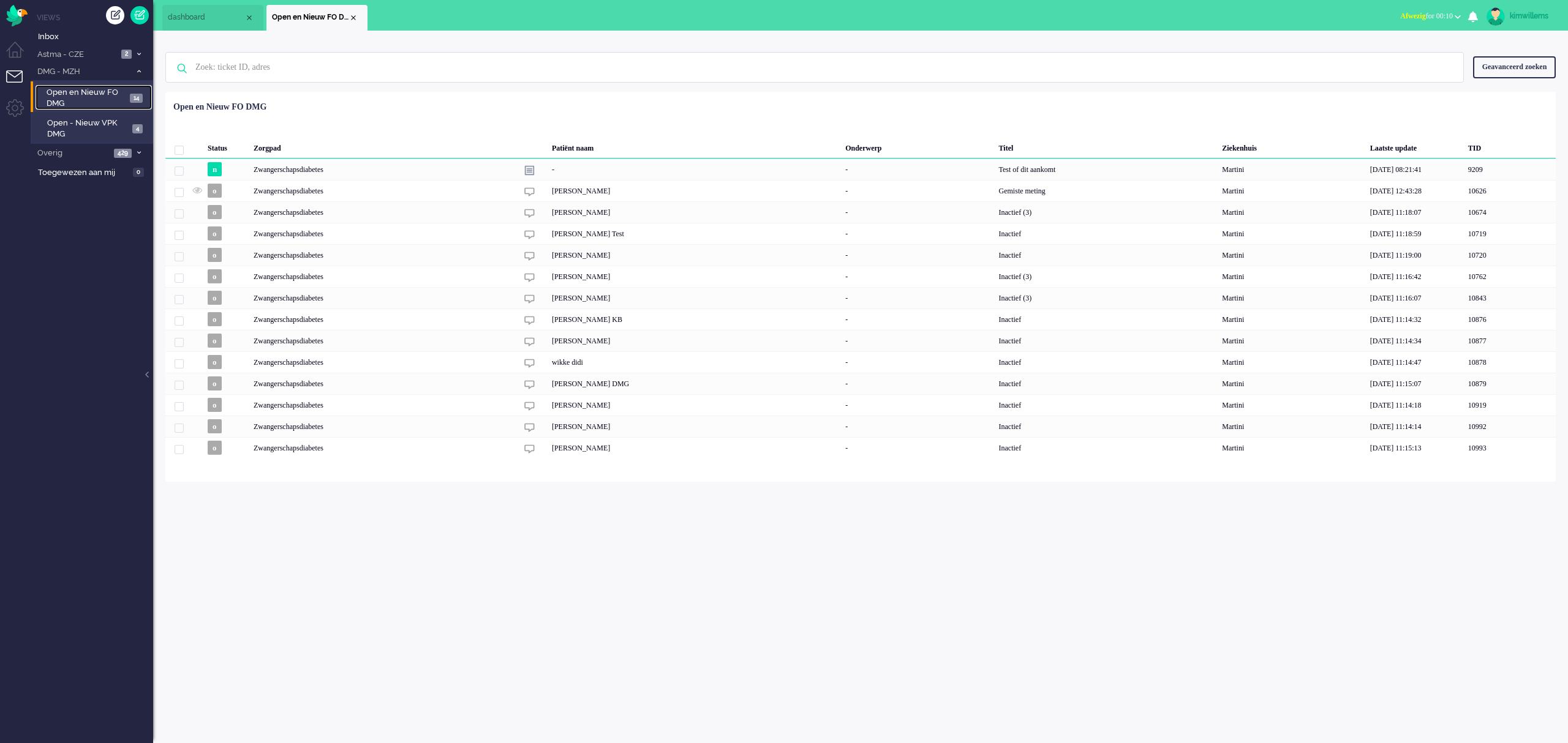
click at [82, 101] on span "Open en Nieuw FO DMG" at bounding box center [86, 98] width 80 height 22
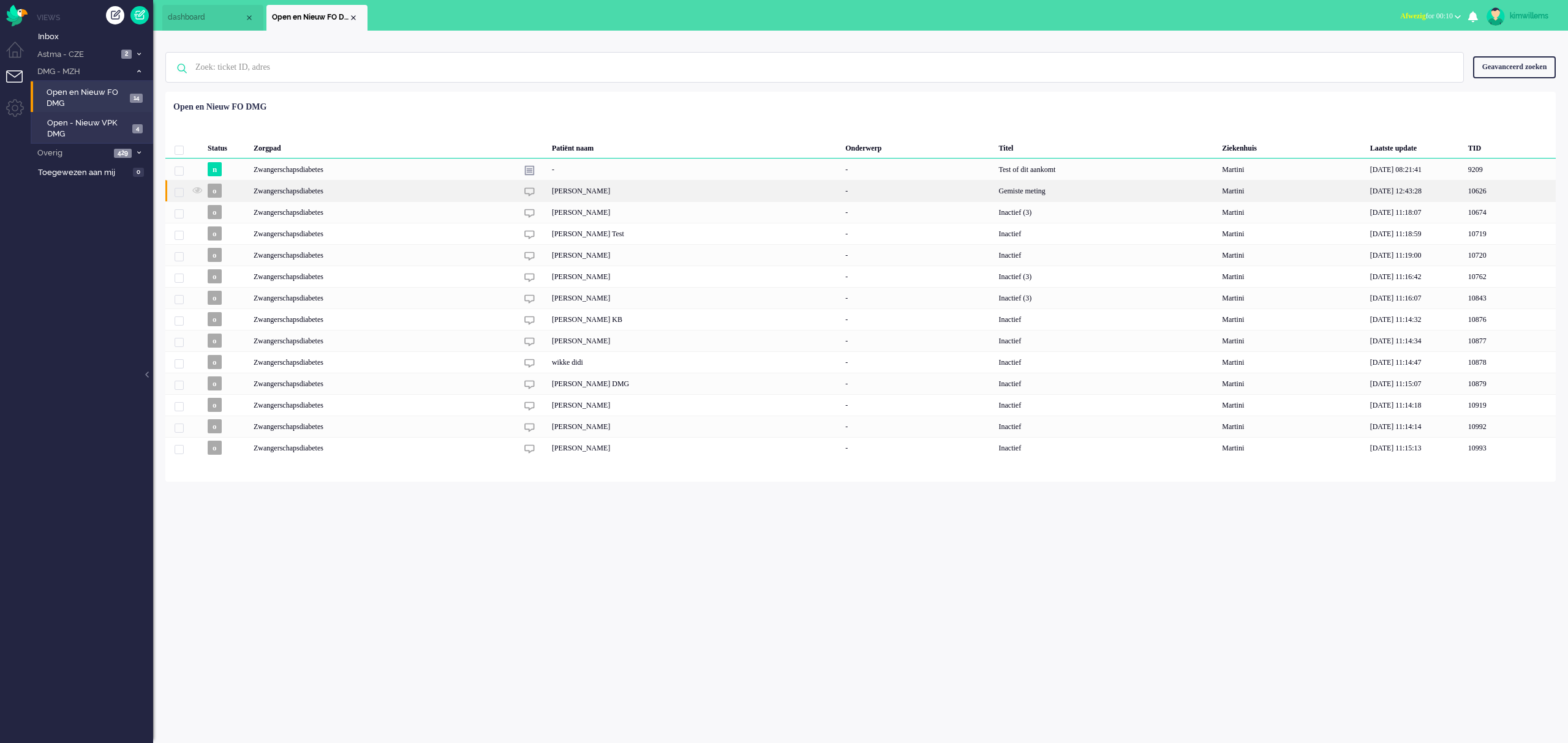
click at [995, 192] on div "Zwangerschapsdiabetes" at bounding box center [1107, 190] width 223 height 21
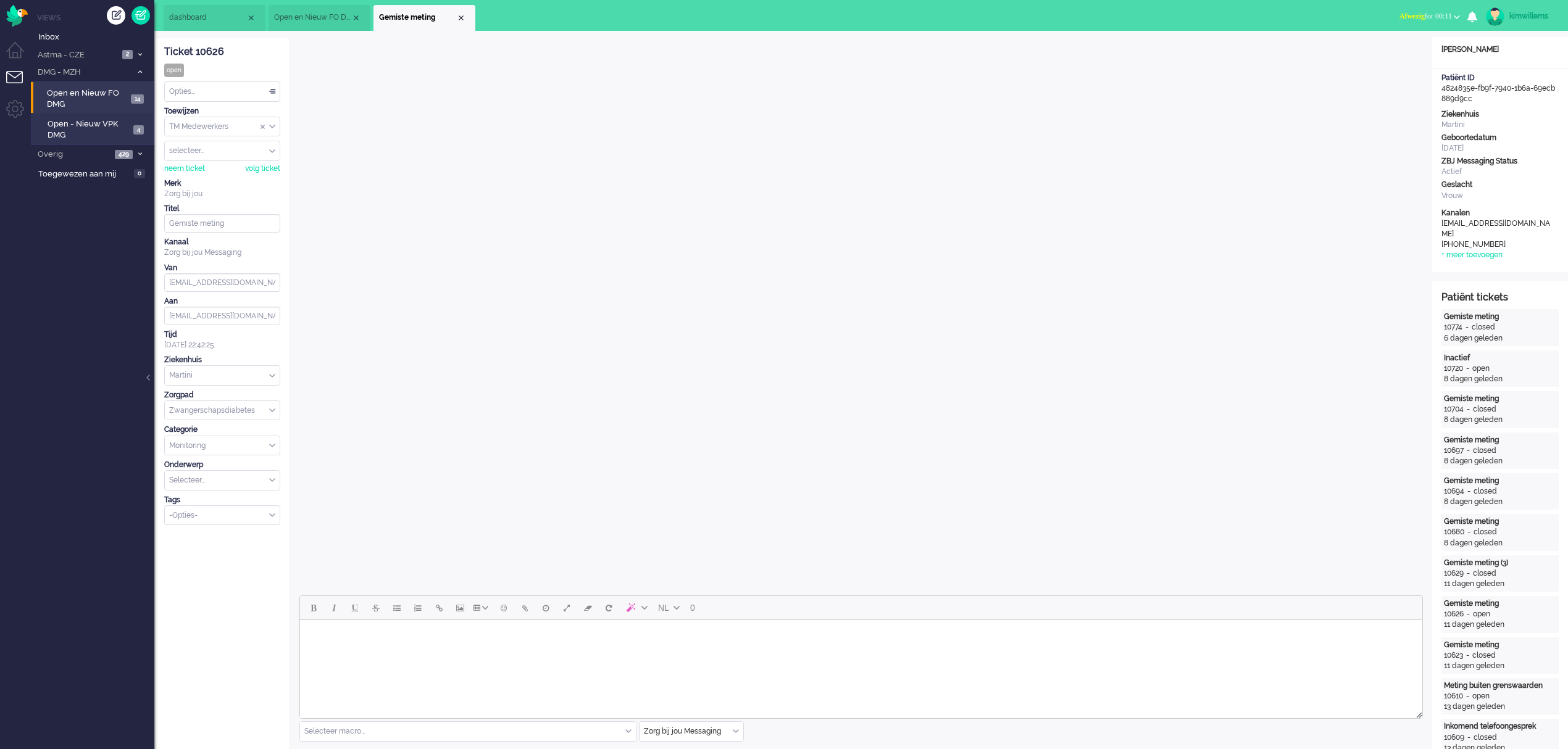
click at [456, 21] on div "Close tab" at bounding box center [461, 18] width 10 height 10
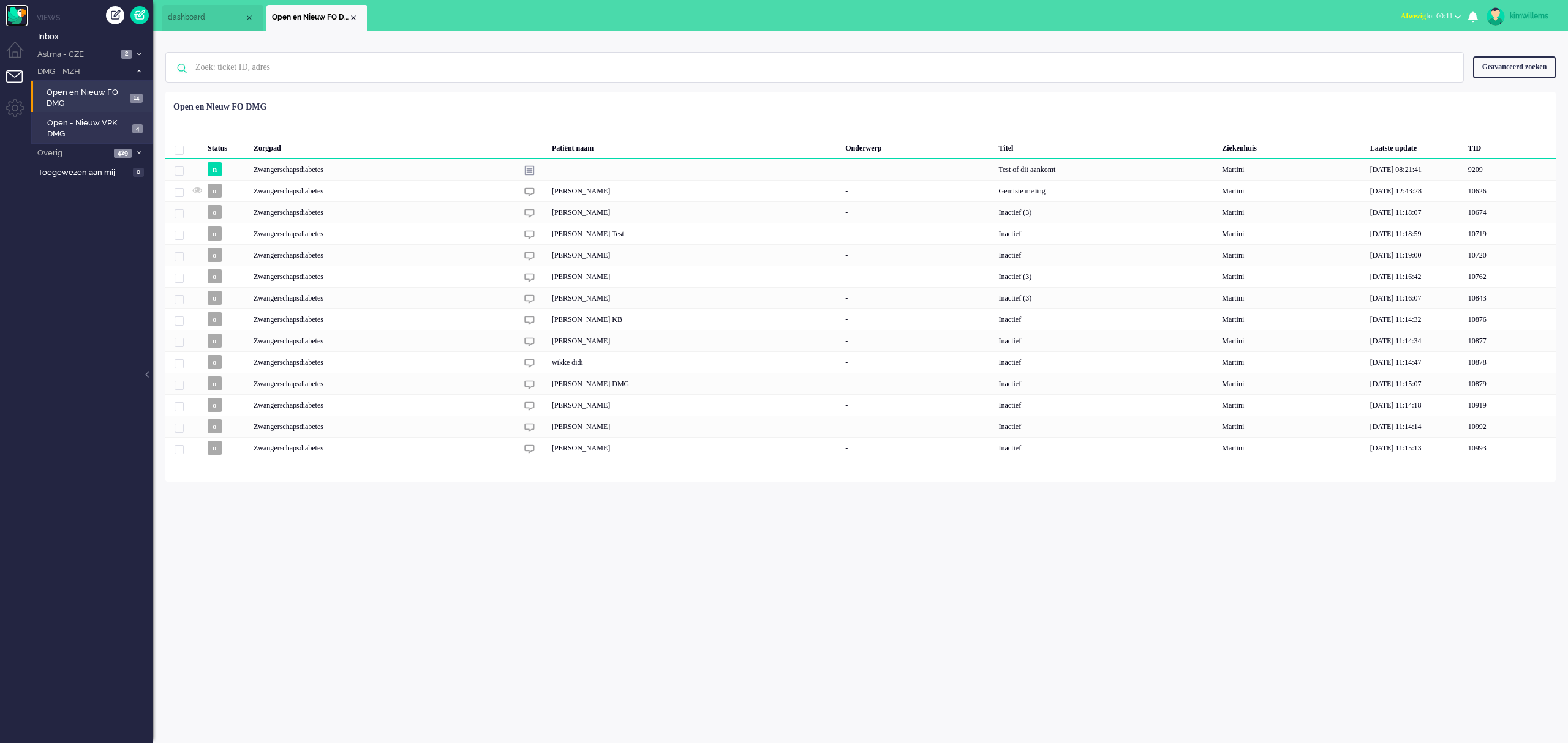
click at [15, 13] on img "Omnidesk" at bounding box center [17, 16] width 21 height 21
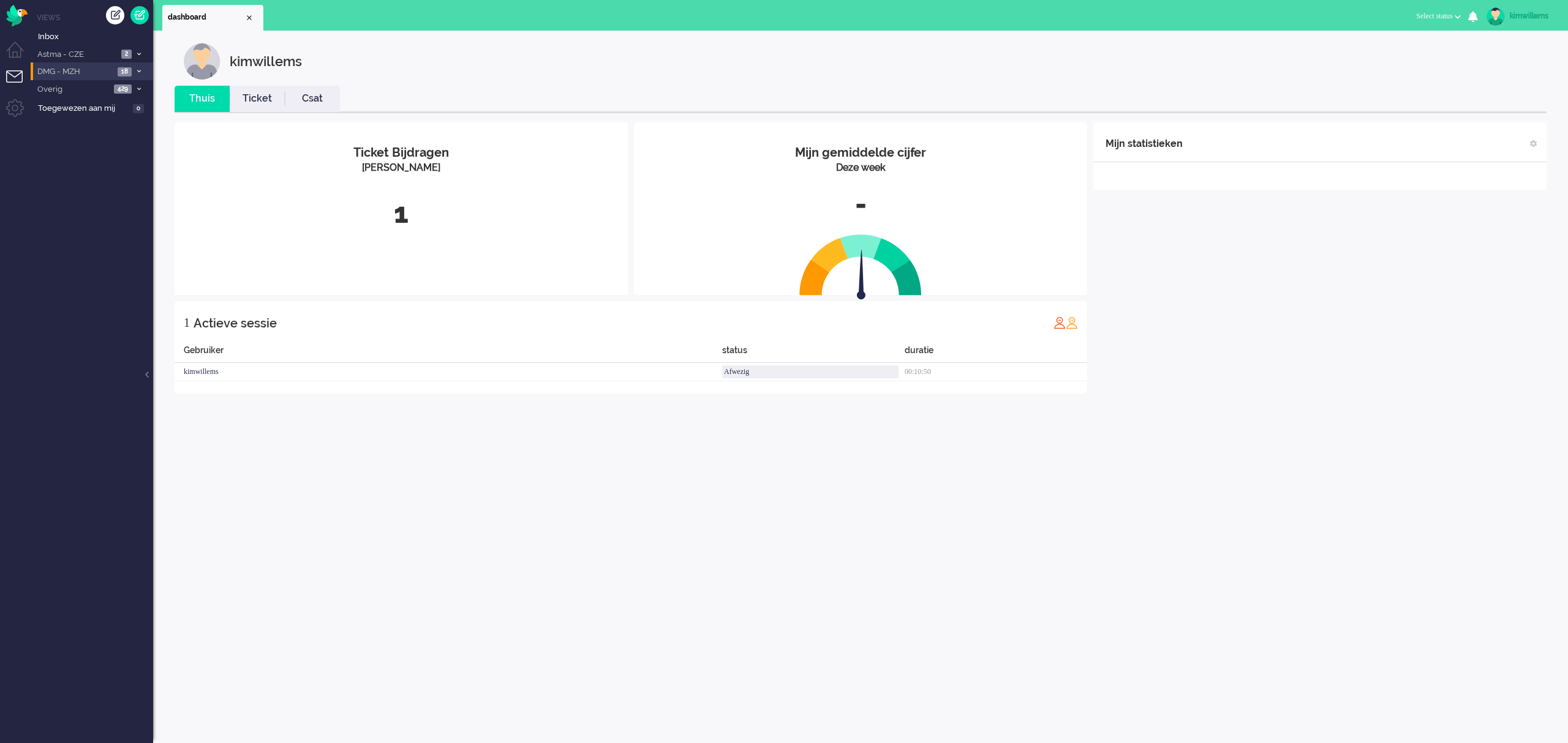
click at [50, 66] on span "DMG - MZH" at bounding box center [75, 72] width 79 height 12
click at [90, 96] on span "Open en Nieuw FO DMG" at bounding box center [86, 98] width 80 height 22
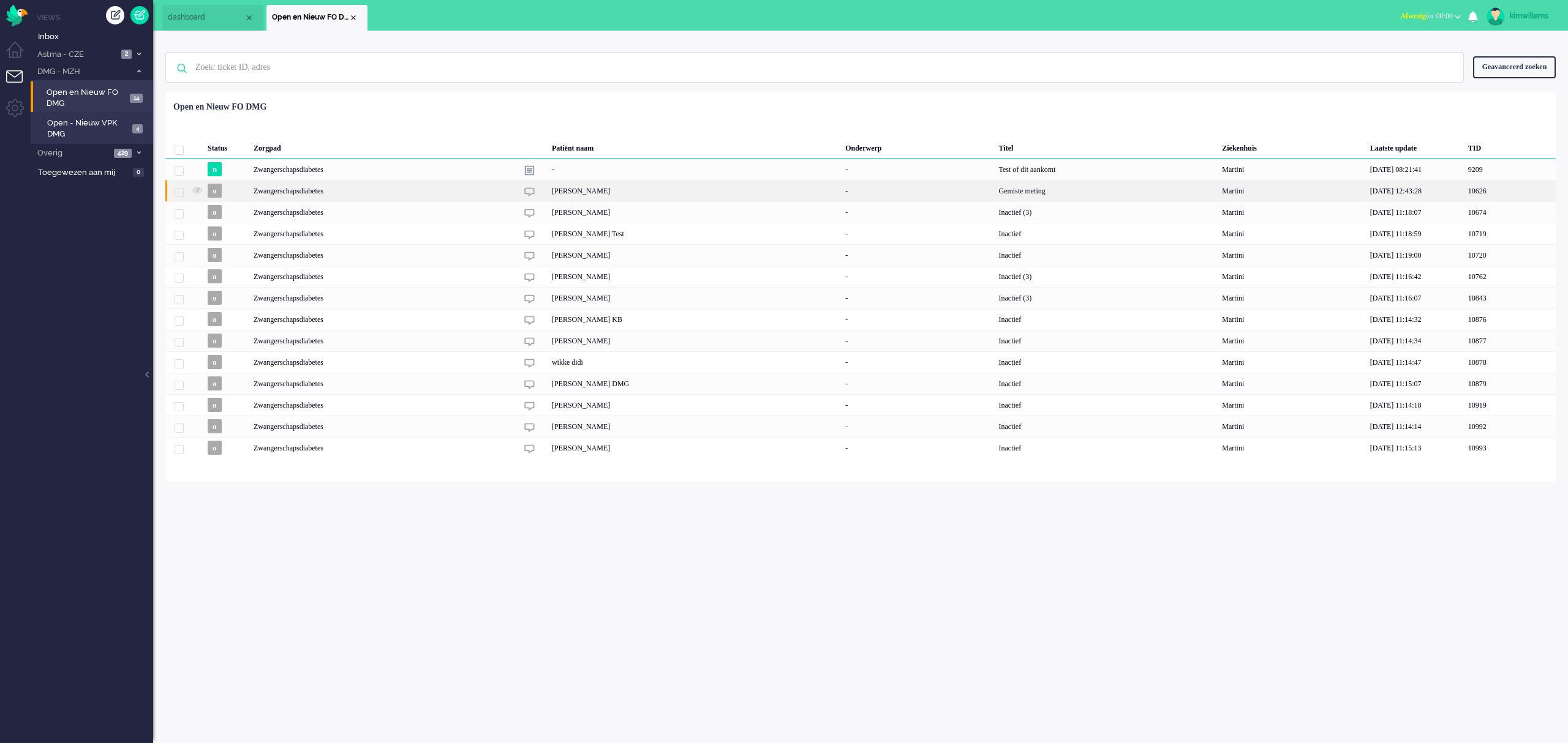
click at [528, 191] on img "10626" at bounding box center [529, 191] width 11 height 11
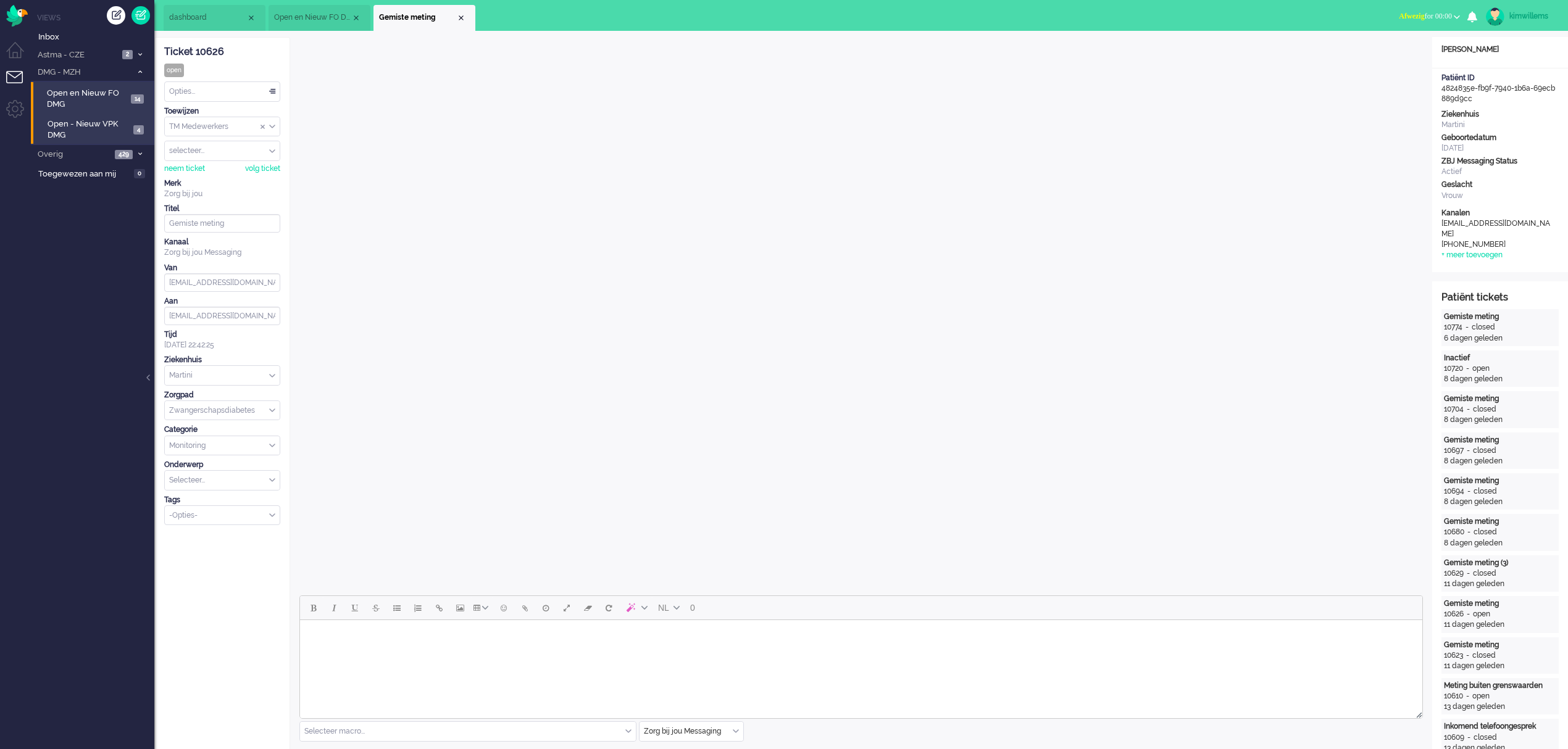
click at [72, 114] on li "Open - Nieuw VPK DMG 4" at bounding box center [92, 128] width 122 height 31
click at [70, 102] on span "Open en Nieuw FO DMG" at bounding box center [87, 99] width 80 height 23
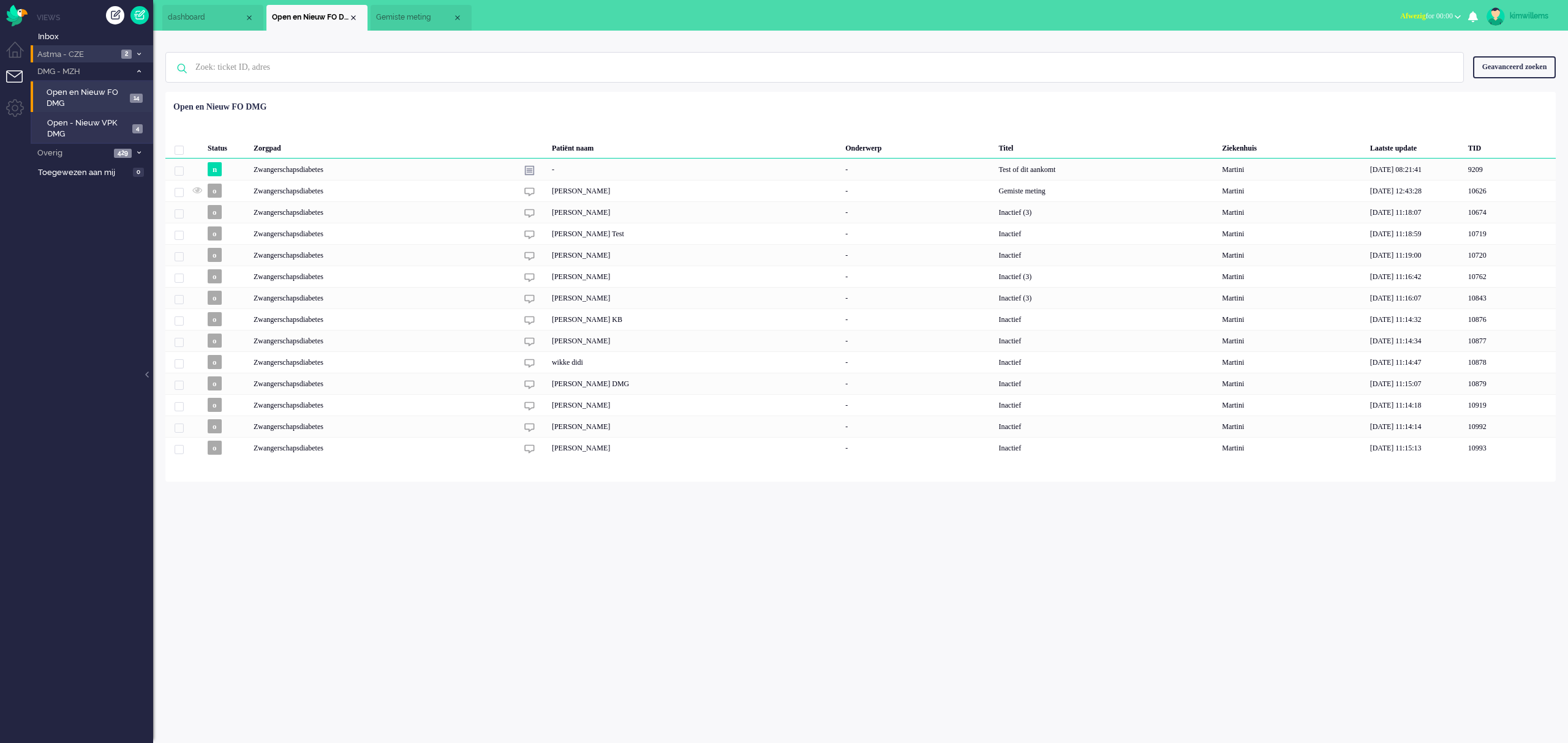
click at [72, 55] on span "Astma - CZE" at bounding box center [77, 54] width 82 height 12
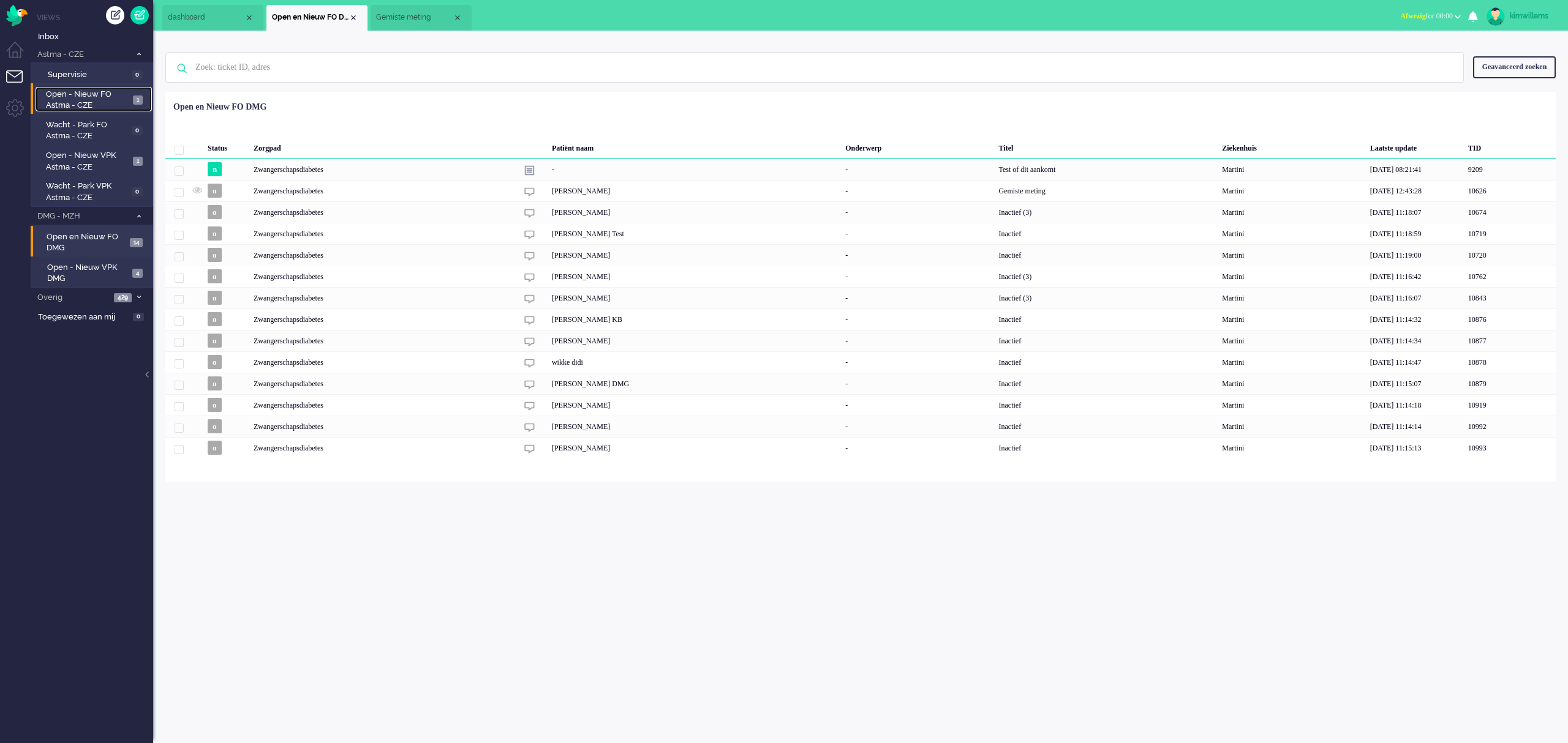
click at [93, 89] on span "Open - Nieuw FO Astma - CZE" at bounding box center [87, 99] width 84 height 22
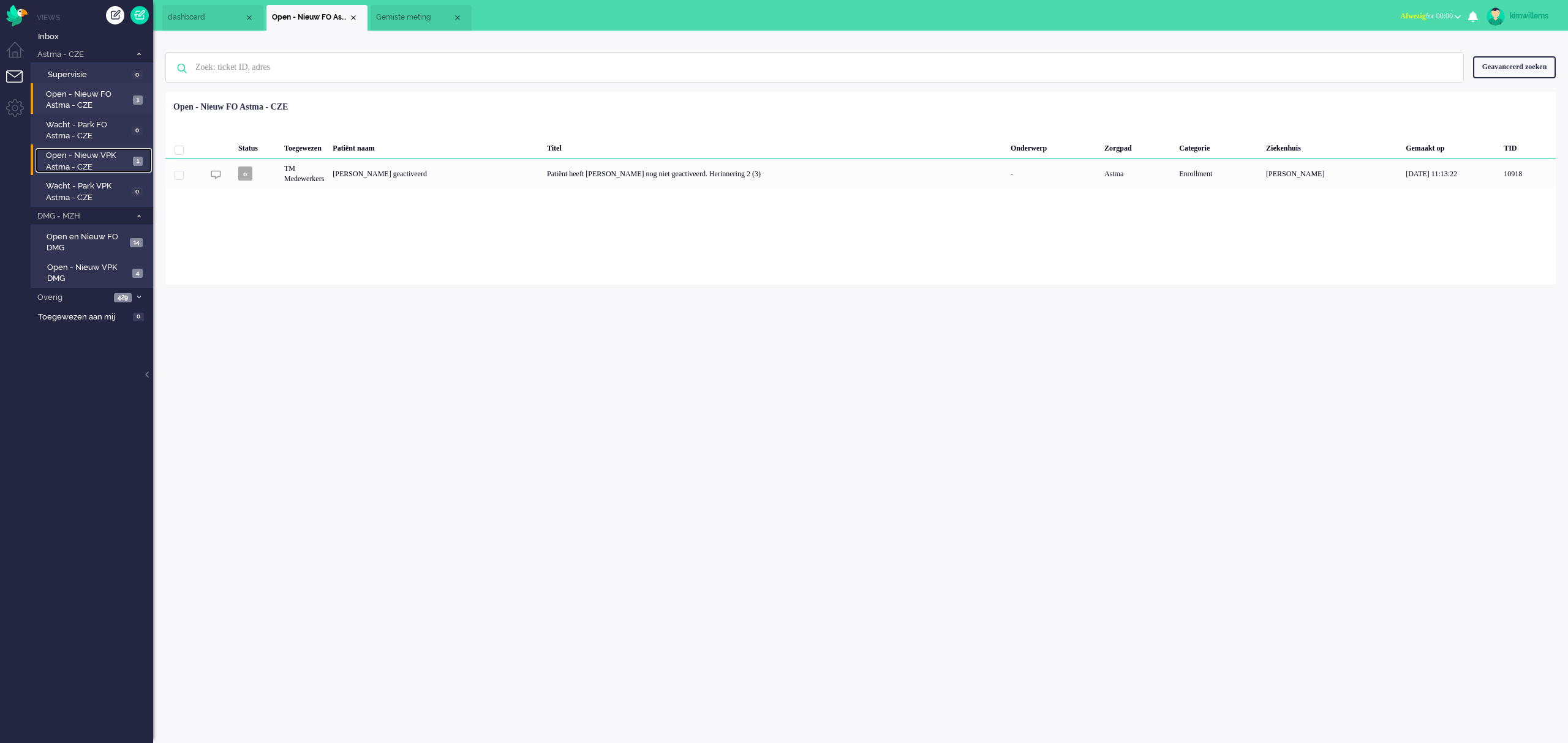
click at [70, 155] on span "Open - Nieuw VPK Astma - CZE" at bounding box center [87, 160] width 84 height 22
click at [70, 274] on span "Open - Nieuw VPK DMG" at bounding box center [88, 273] width 82 height 22
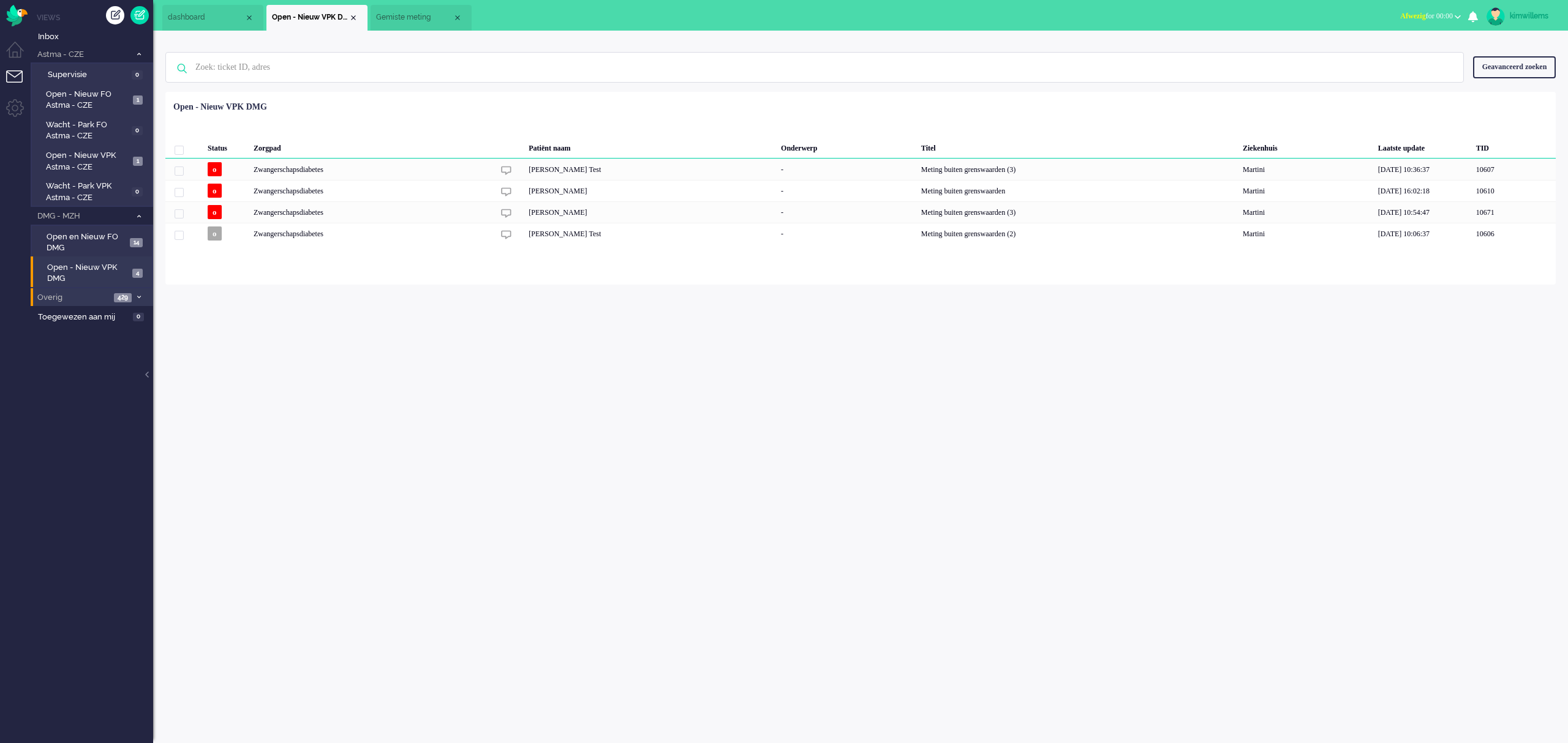
click at [79, 297] on span "Overig" at bounding box center [73, 298] width 75 height 12
click at [69, 307] on li "Niet toegewezen 193" at bounding box center [91, 317] width 121 height 19
click at [67, 315] on span "Niet toegewezen" at bounding box center [85, 319] width 76 height 12
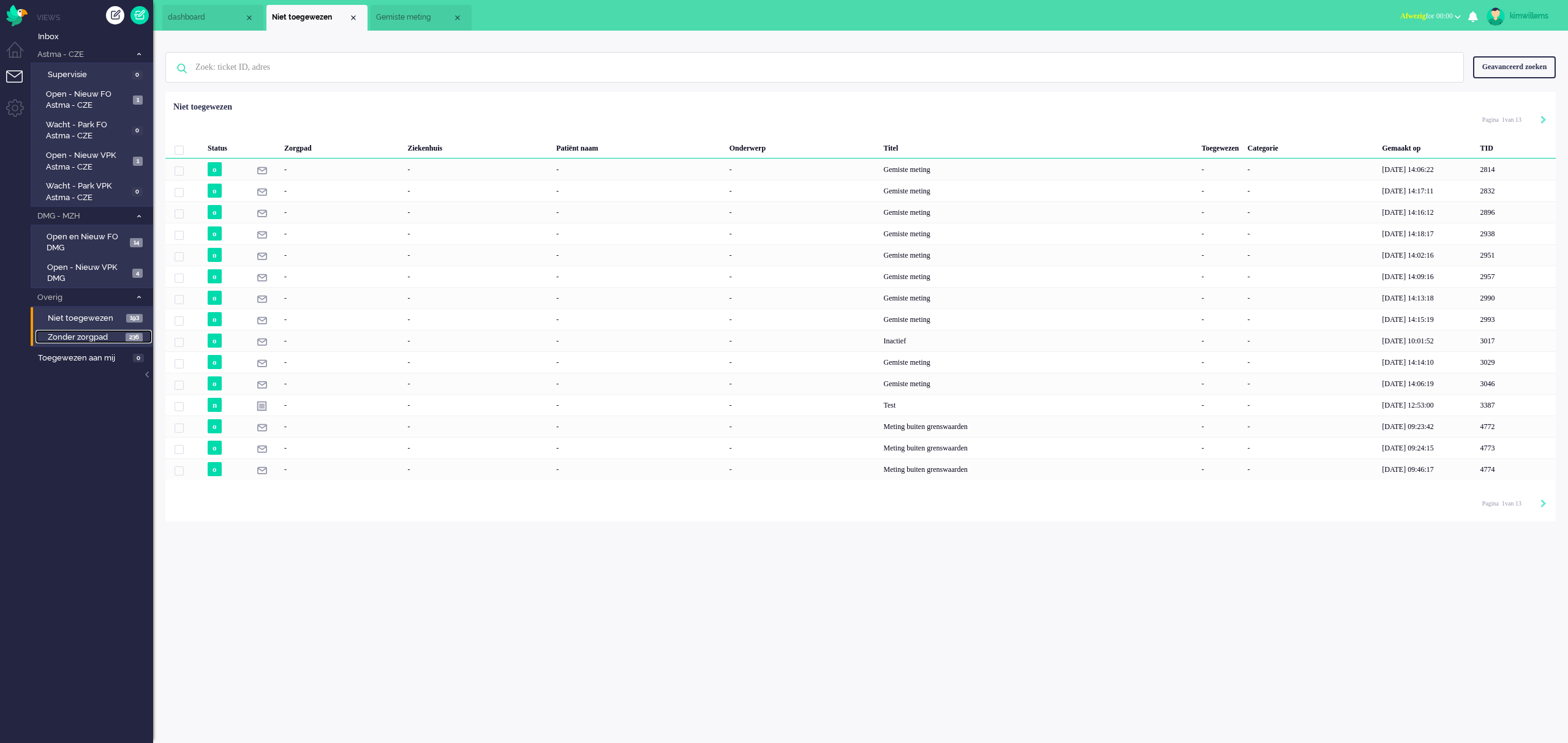
click at [62, 334] on span "Zonder zorgpad" at bounding box center [85, 338] width 75 height 12
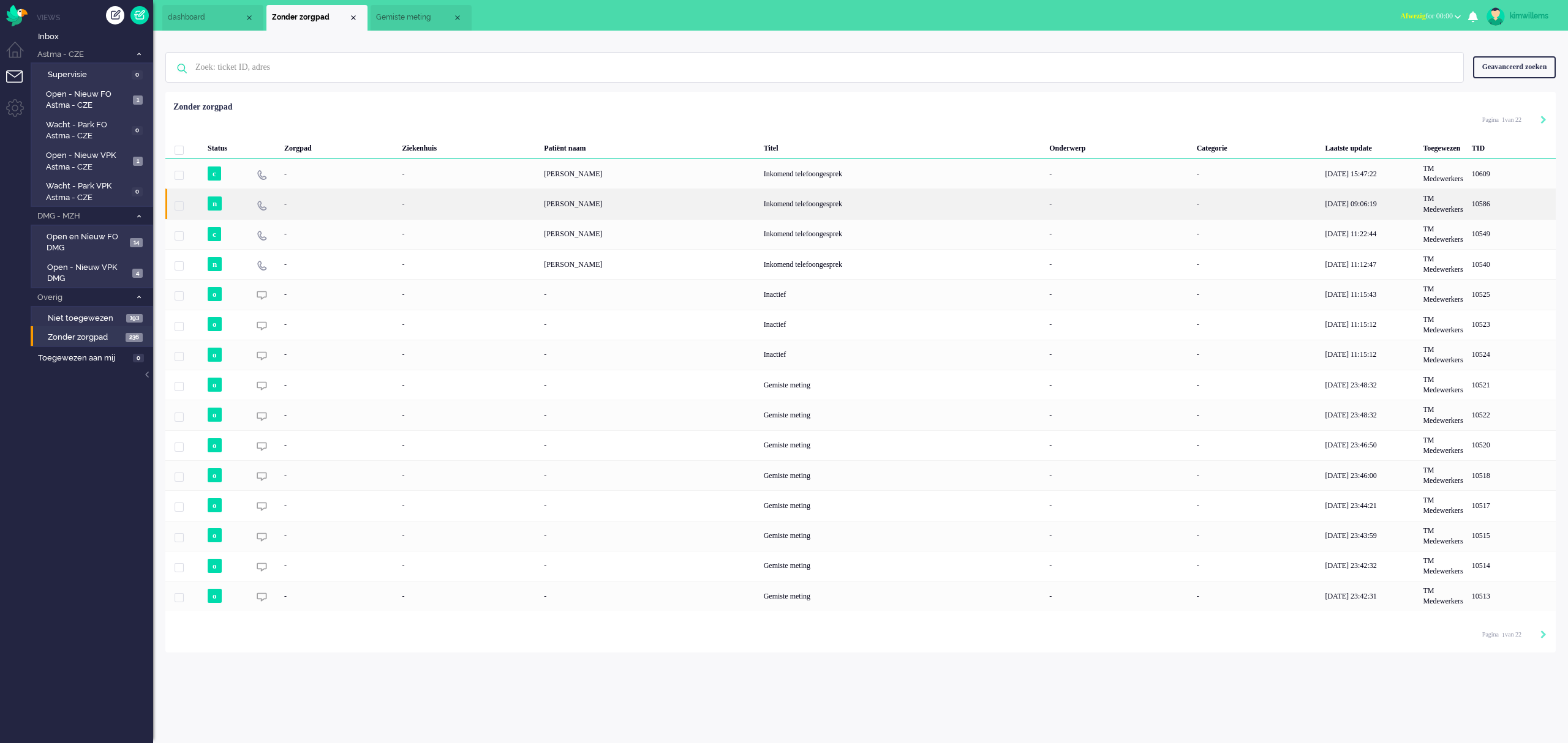
click at [629, 206] on div "[PERSON_NAME]" at bounding box center [649, 203] width 220 height 30
